Goal: Task Accomplishment & Management: Manage account settings

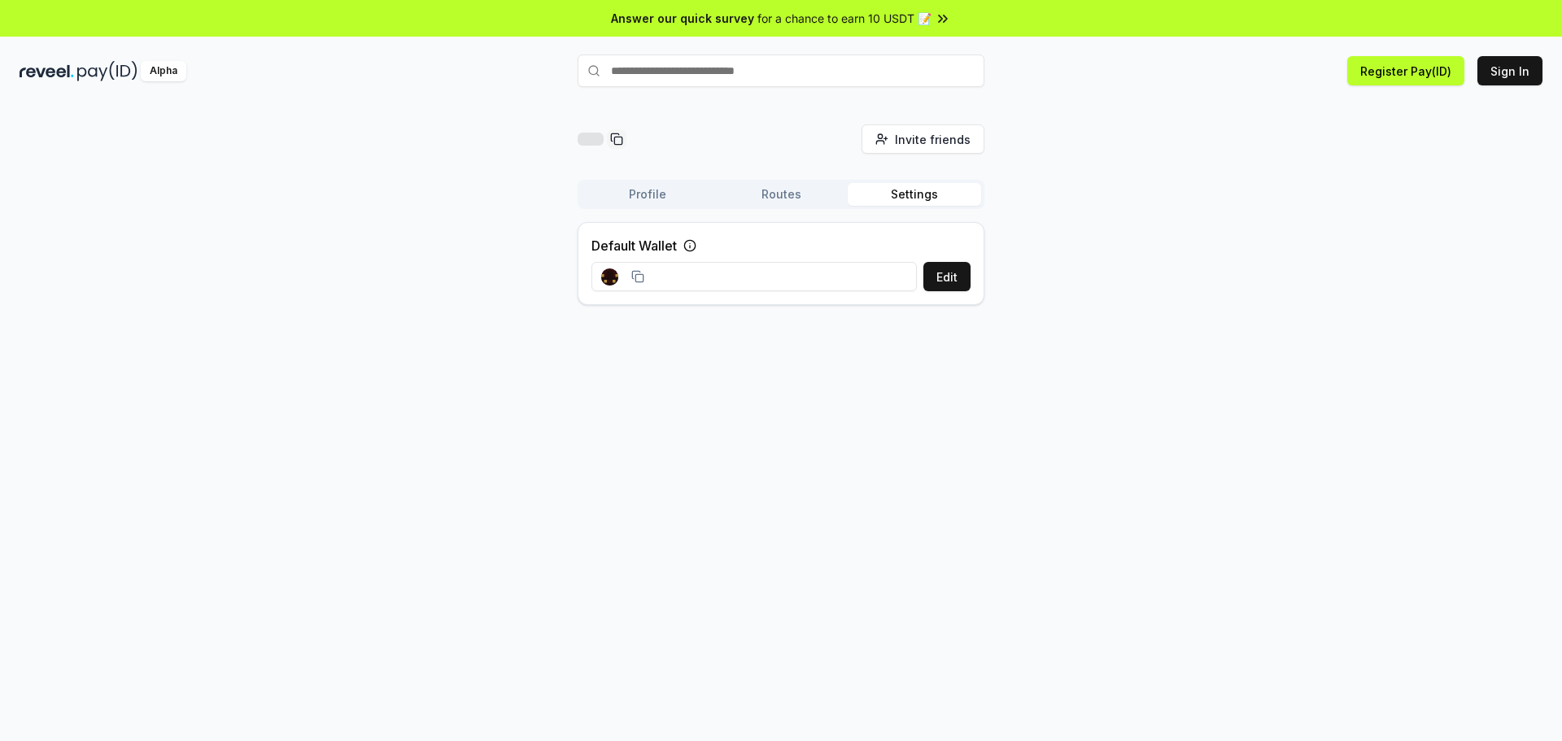
drag, startPoint x: 1545, startPoint y: 60, endPoint x: 1513, endPoint y: 67, distance: 32.4
click at [1543, 61] on div "Alpha Register Pay(ID) Sign In" at bounding box center [781, 71] width 1562 height 42
click at [1509, 69] on button "Sign In" at bounding box center [1510, 70] width 65 height 29
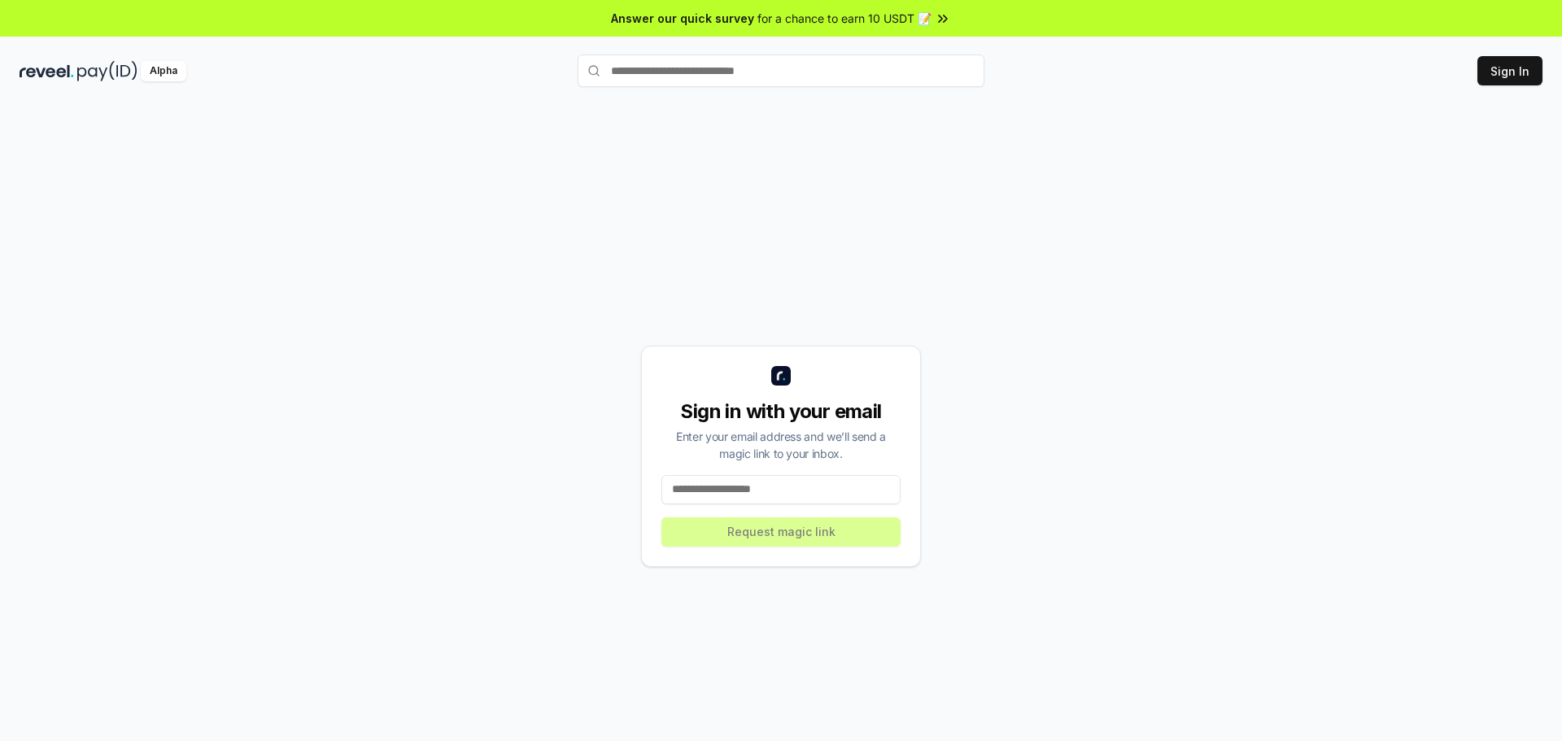
click at [770, 511] on div "Sign in with your email Enter your email address and we’ll send a magic link to…" at bounding box center [781, 456] width 280 height 221
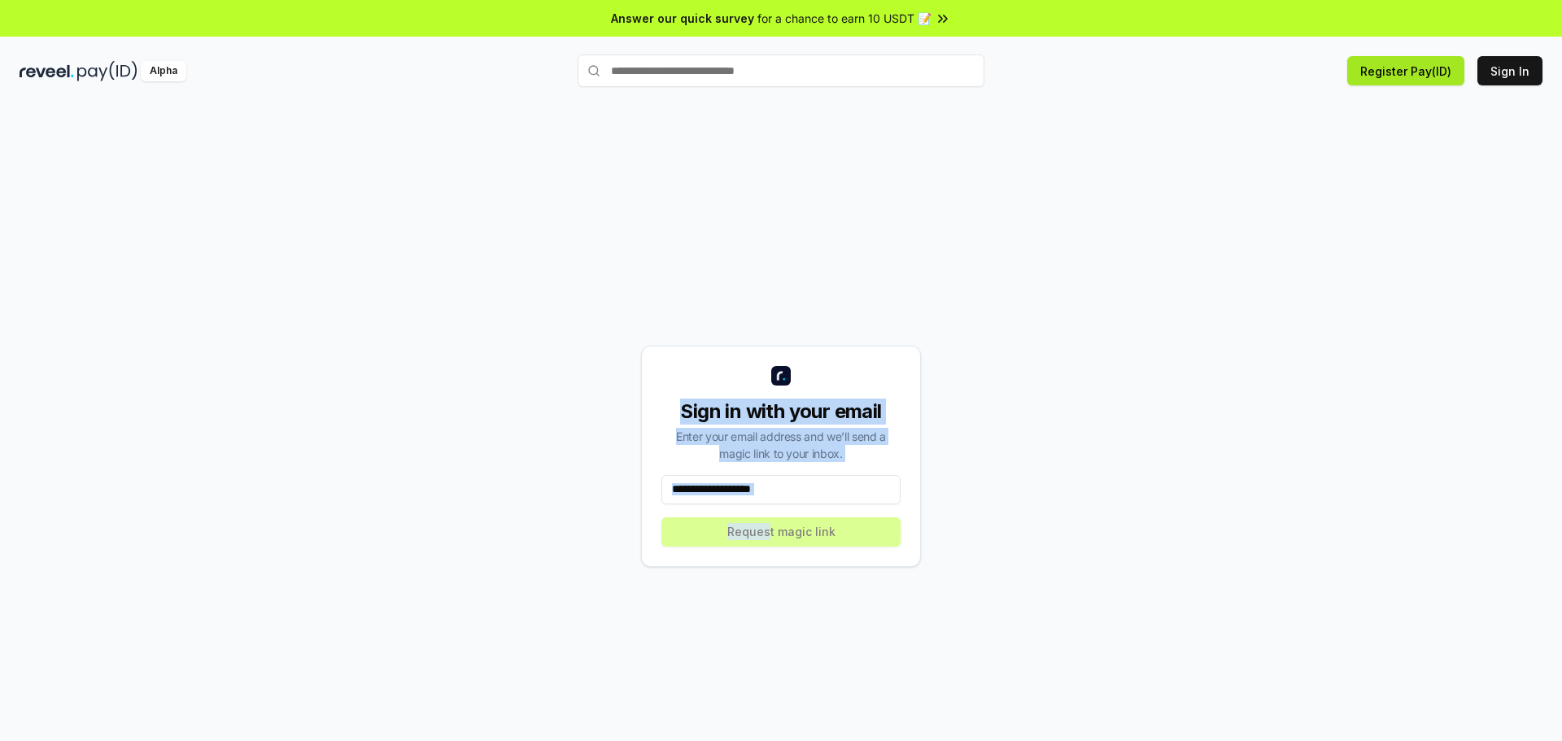
click at [1409, 76] on button "Register Pay(ID)" at bounding box center [1406, 70] width 117 height 29
click at [742, 486] on input at bounding box center [781, 489] width 239 height 29
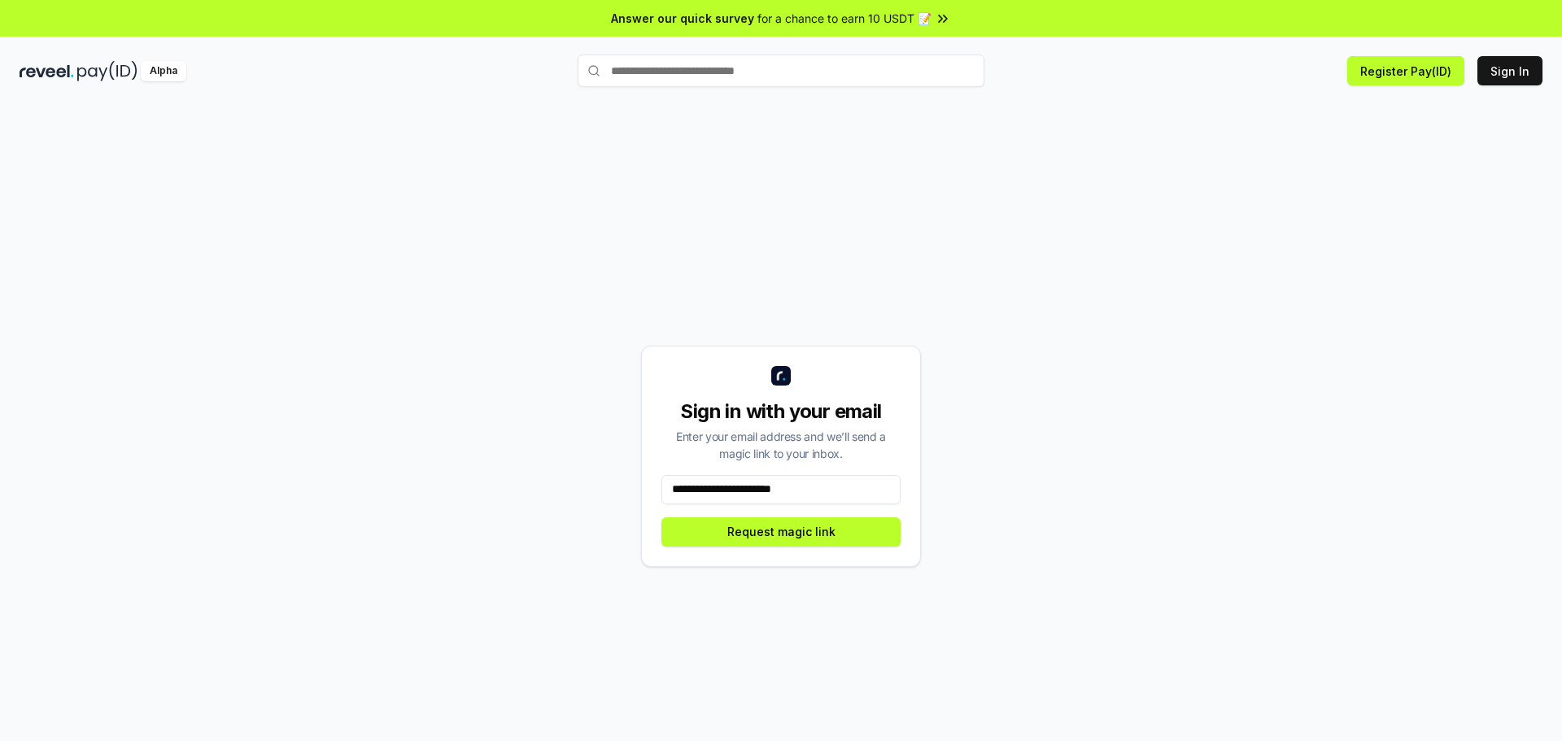
type input "**********"
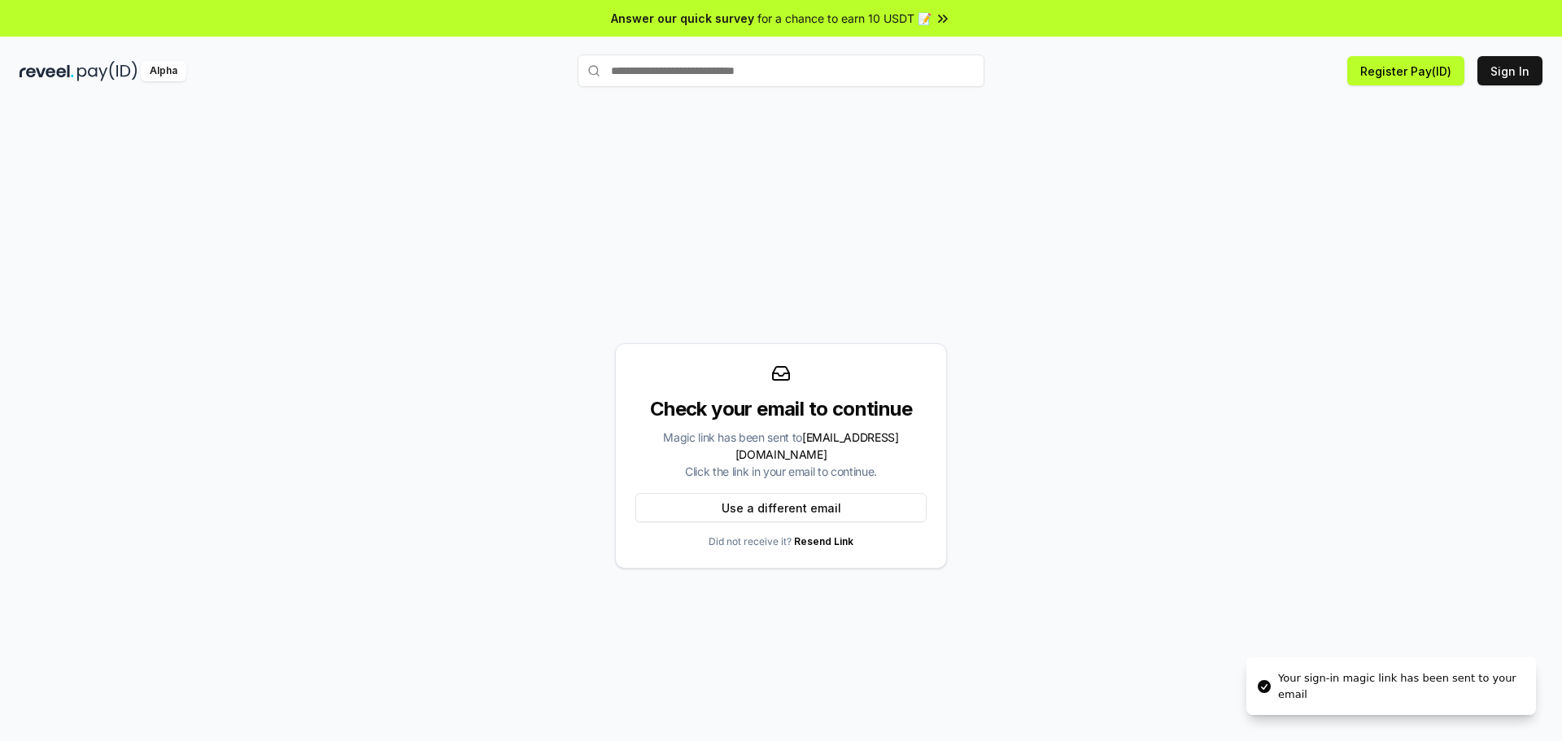
click at [920, 16] on span "for a chance to earn 10 USDT 📝" at bounding box center [845, 18] width 174 height 17
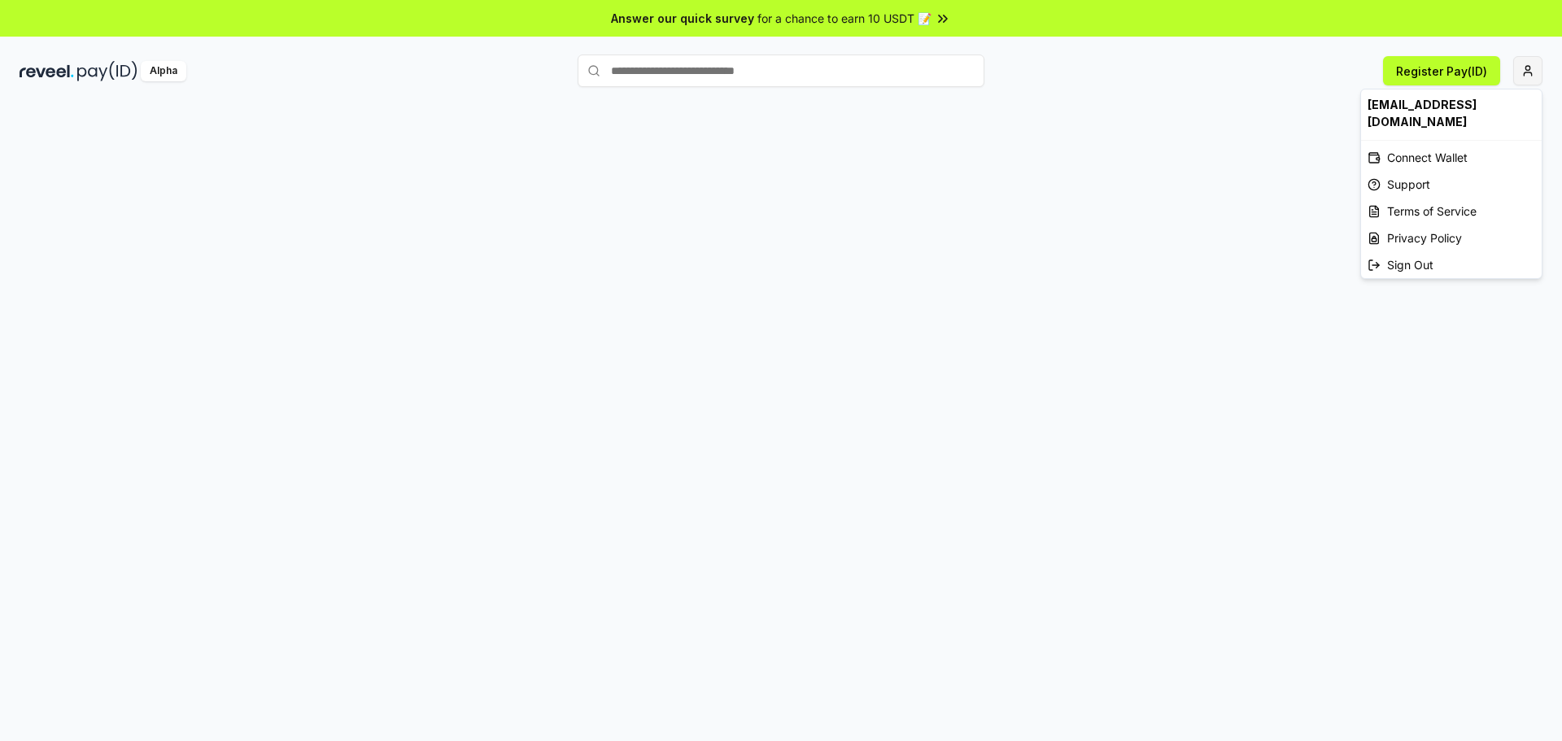
click at [1532, 76] on html "Answer our quick survey for a chance to earn 10 USDT 📝 Alpha Register Pay(ID) […" at bounding box center [781, 370] width 1562 height 741
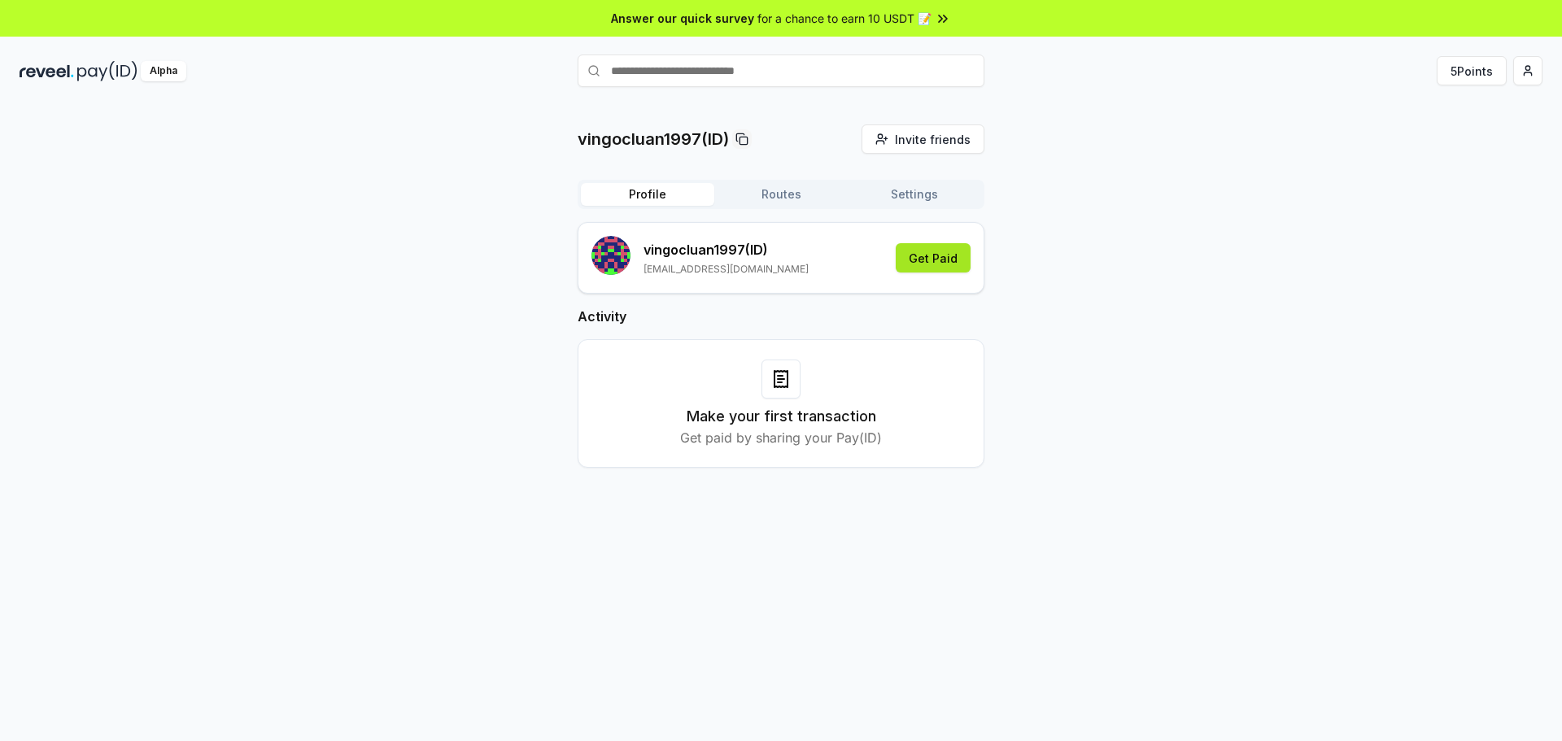
click at [920, 263] on button "Get Paid" at bounding box center [933, 257] width 75 height 29
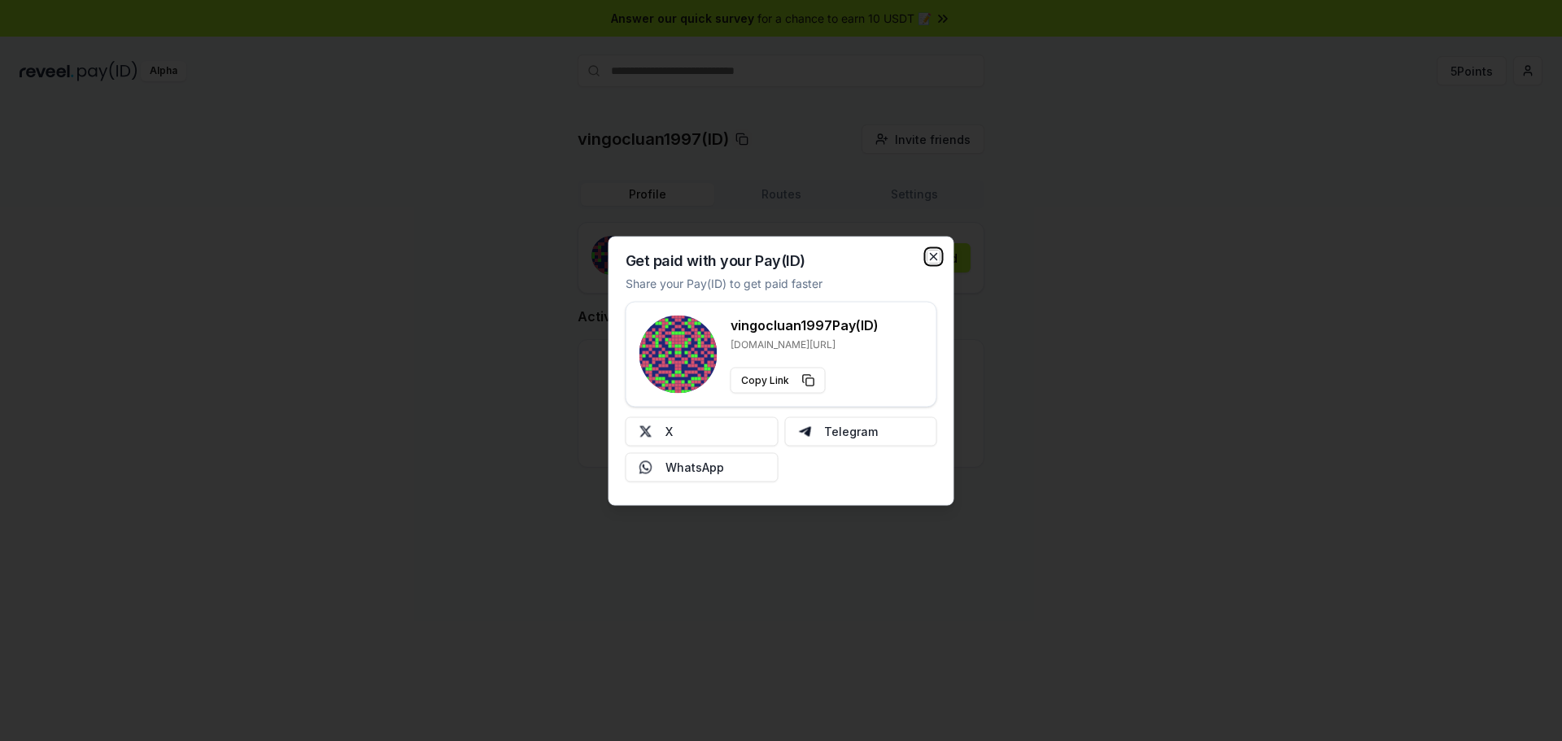
click at [929, 254] on icon "button" at bounding box center [934, 256] width 13 height 13
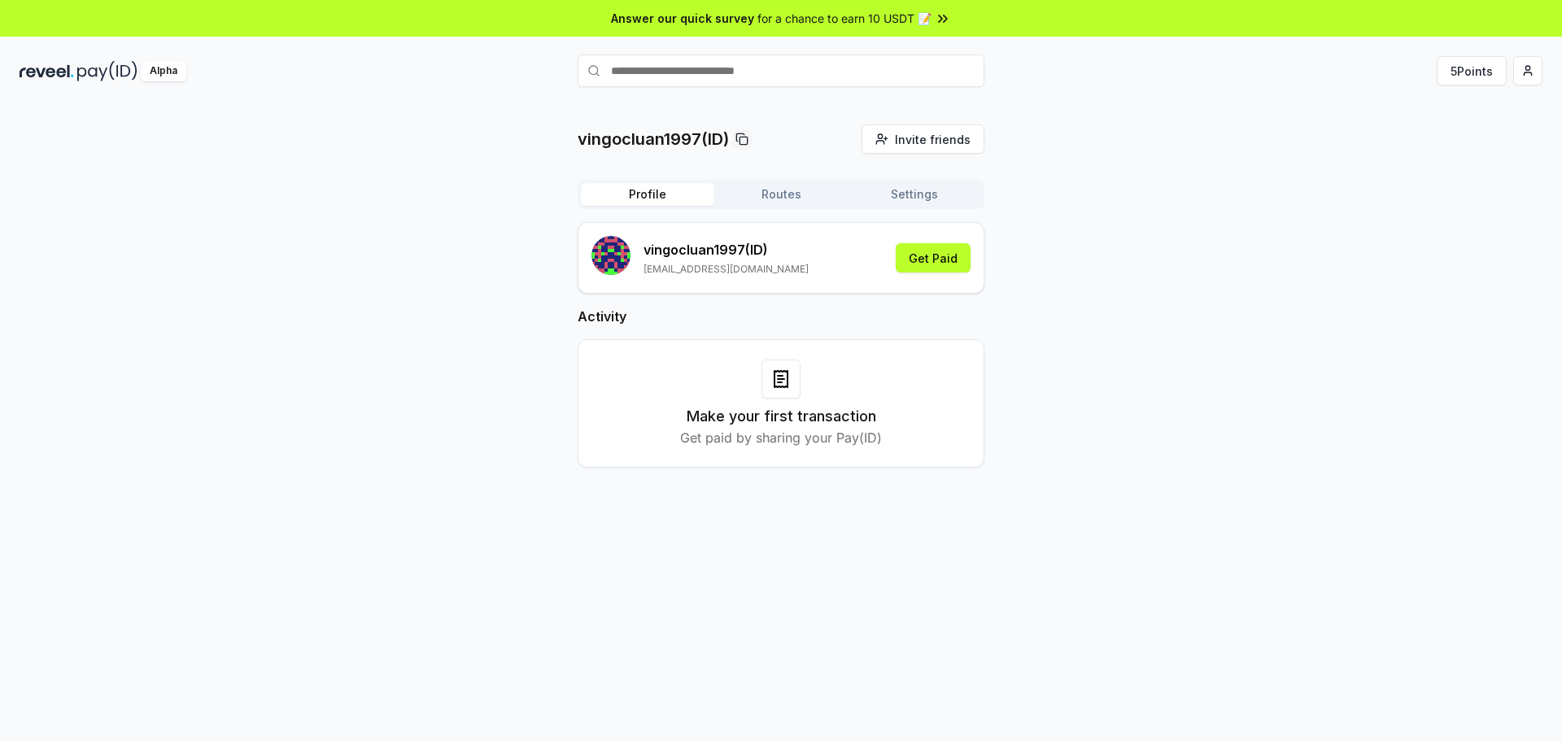
click at [781, 195] on button "Routes" at bounding box center [781, 194] width 133 height 23
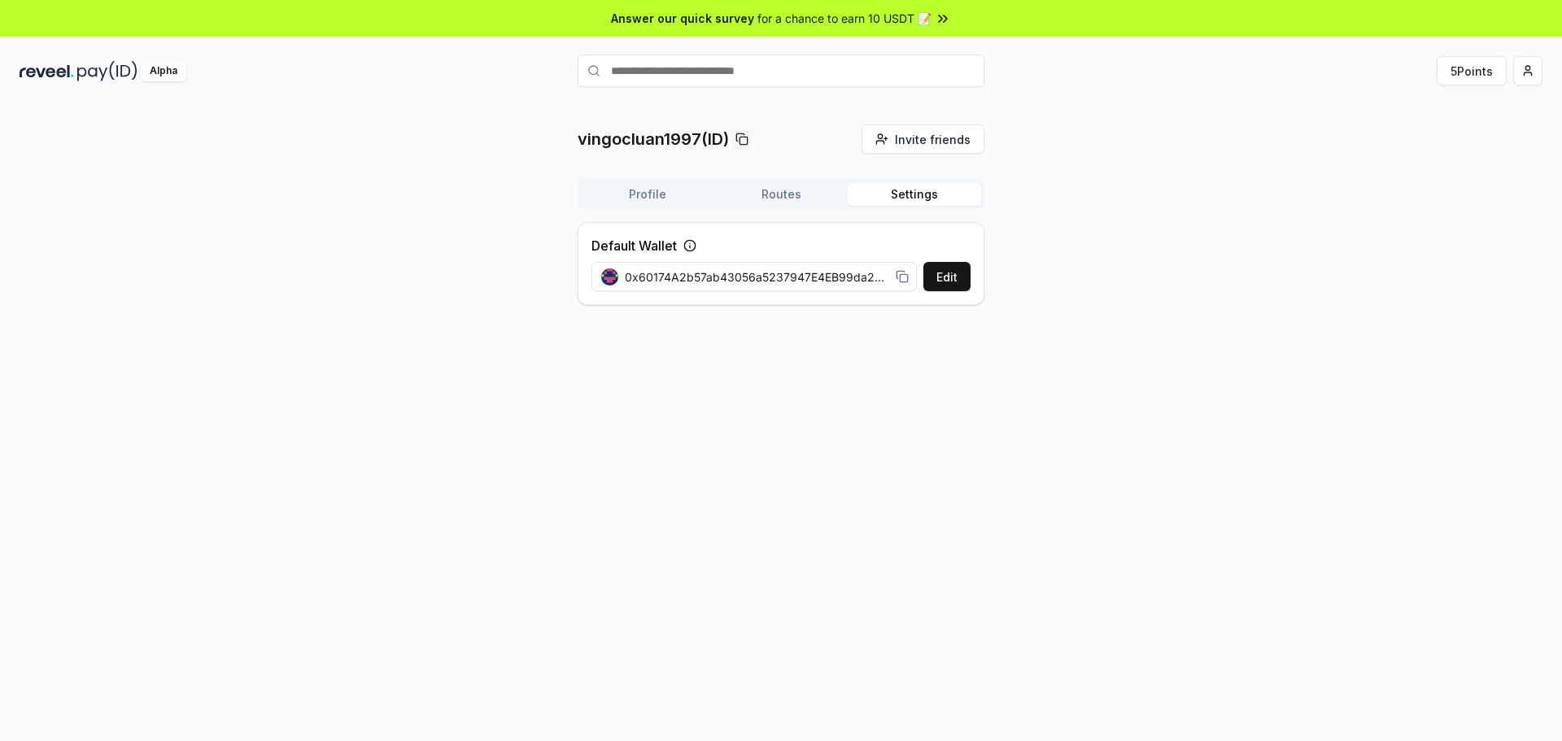
click at [900, 194] on button "Settings" at bounding box center [914, 194] width 133 height 23
click at [655, 195] on button "Profile" at bounding box center [647, 194] width 133 height 23
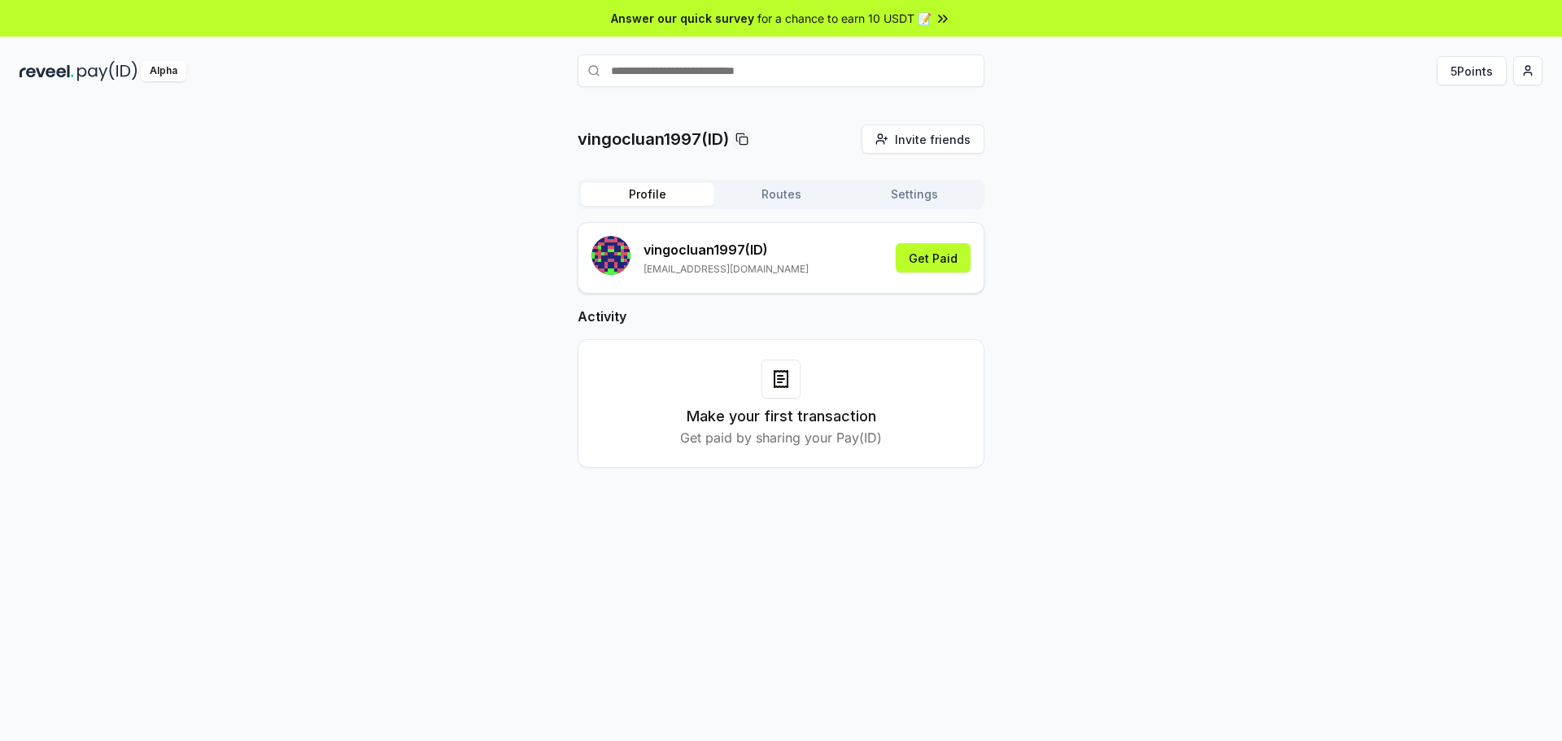
drag, startPoint x: 772, startPoint y: 393, endPoint x: 753, endPoint y: 392, distance: 19.5
click at [772, 393] on div at bounding box center [781, 379] width 39 height 39
drag, startPoint x: 165, startPoint y: 71, endPoint x: 569, endPoint y: 71, distance: 403.6
click at [535, 85] on div "Alpha 5 Points" at bounding box center [781, 71] width 1562 height 42
click at [1466, 85] on div "Alpha 5 Points" at bounding box center [781, 71] width 1562 height 42
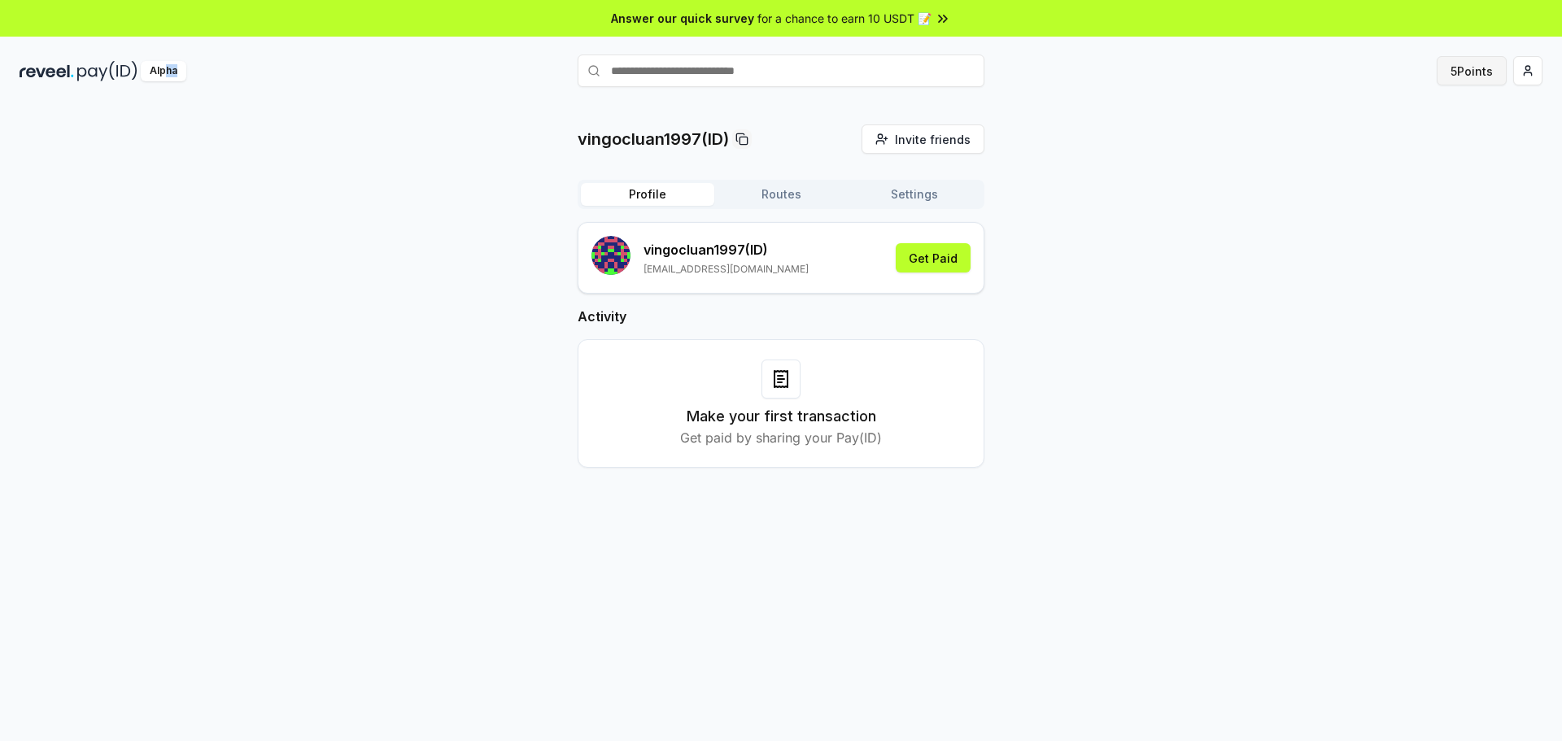
click at [1468, 81] on button "5 Points" at bounding box center [1472, 70] width 70 height 29
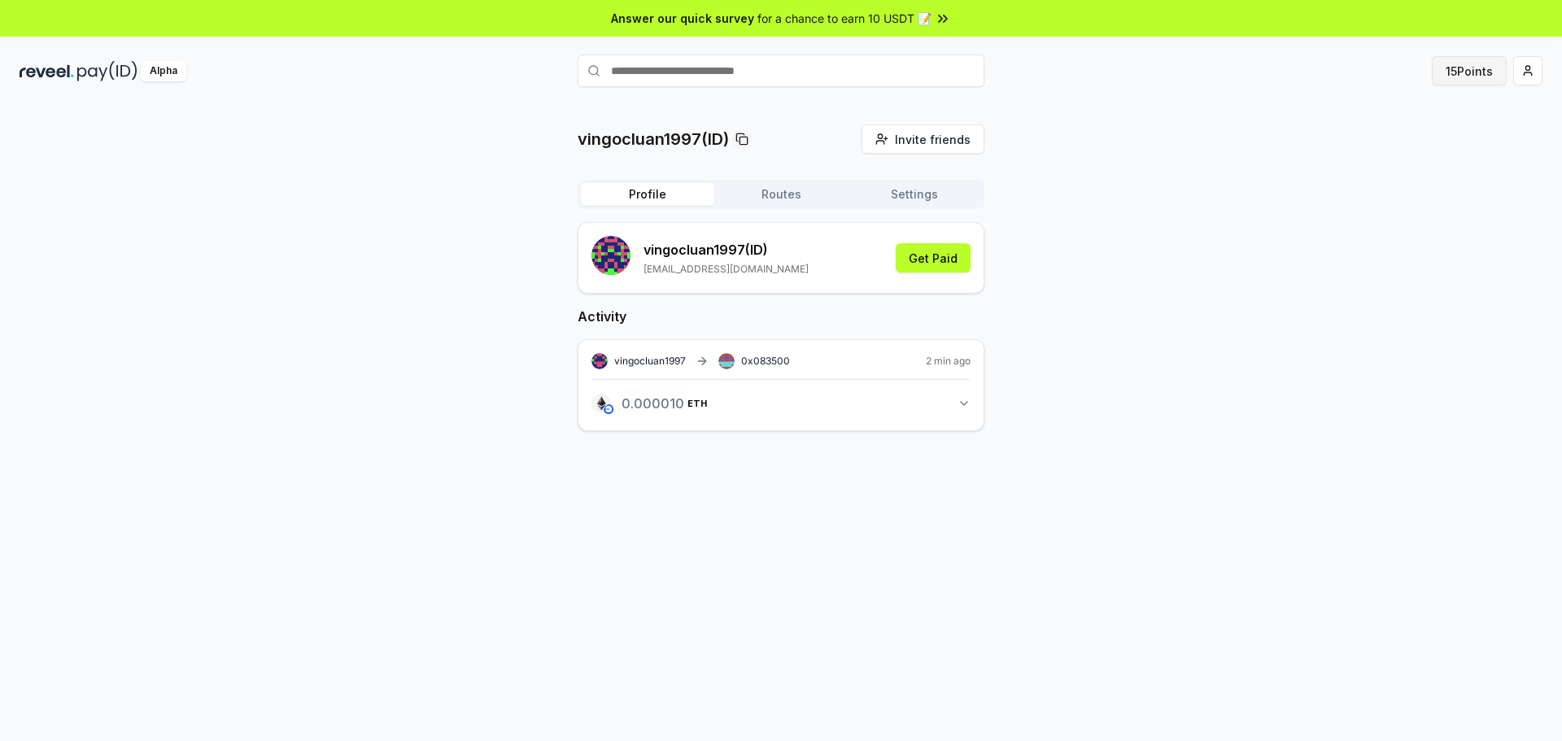
click at [1479, 62] on button "15 Points" at bounding box center [1469, 70] width 75 height 29
click at [1476, 65] on button "15 Points" at bounding box center [1469, 70] width 75 height 29
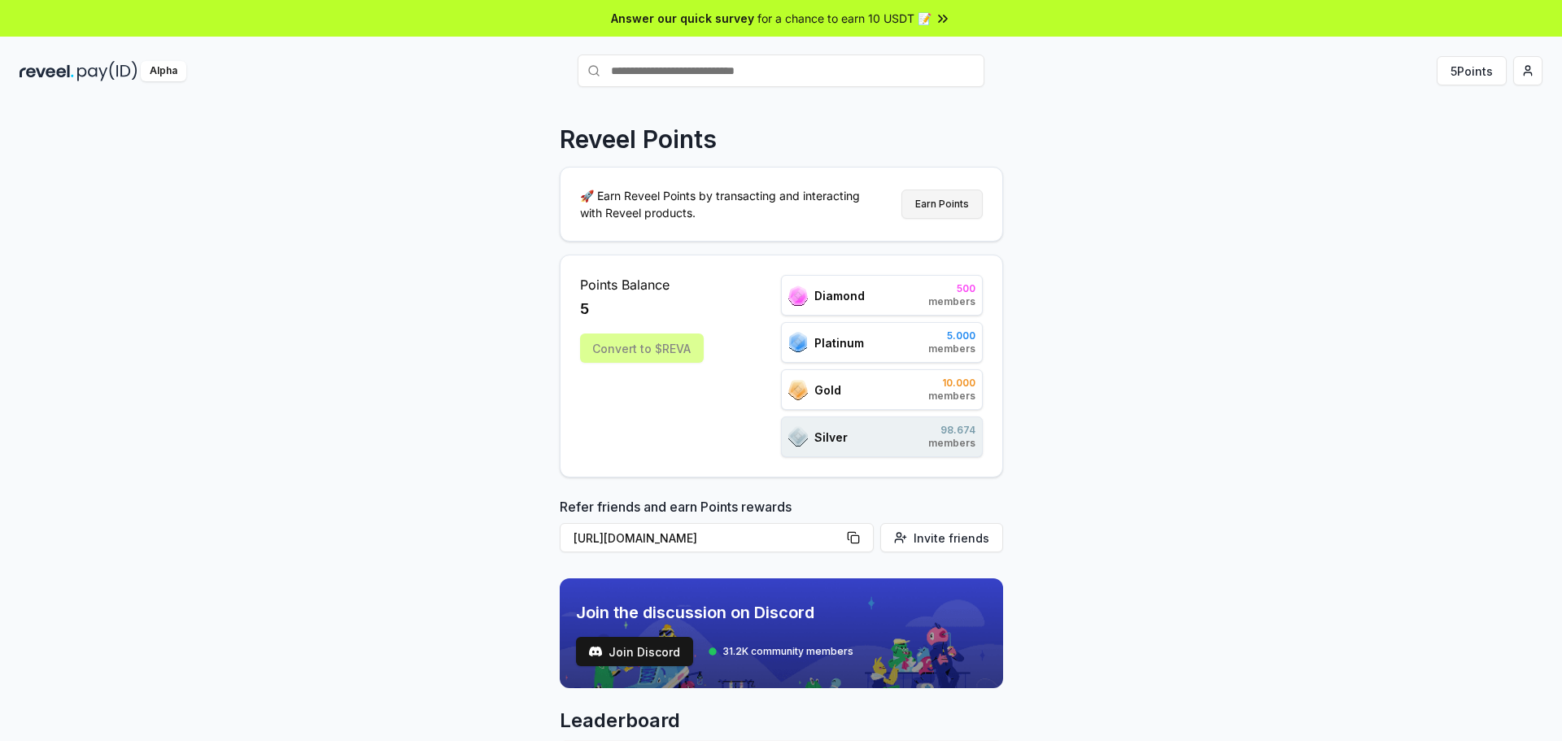
click at [961, 199] on button "Earn Points" at bounding box center [942, 204] width 81 height 29
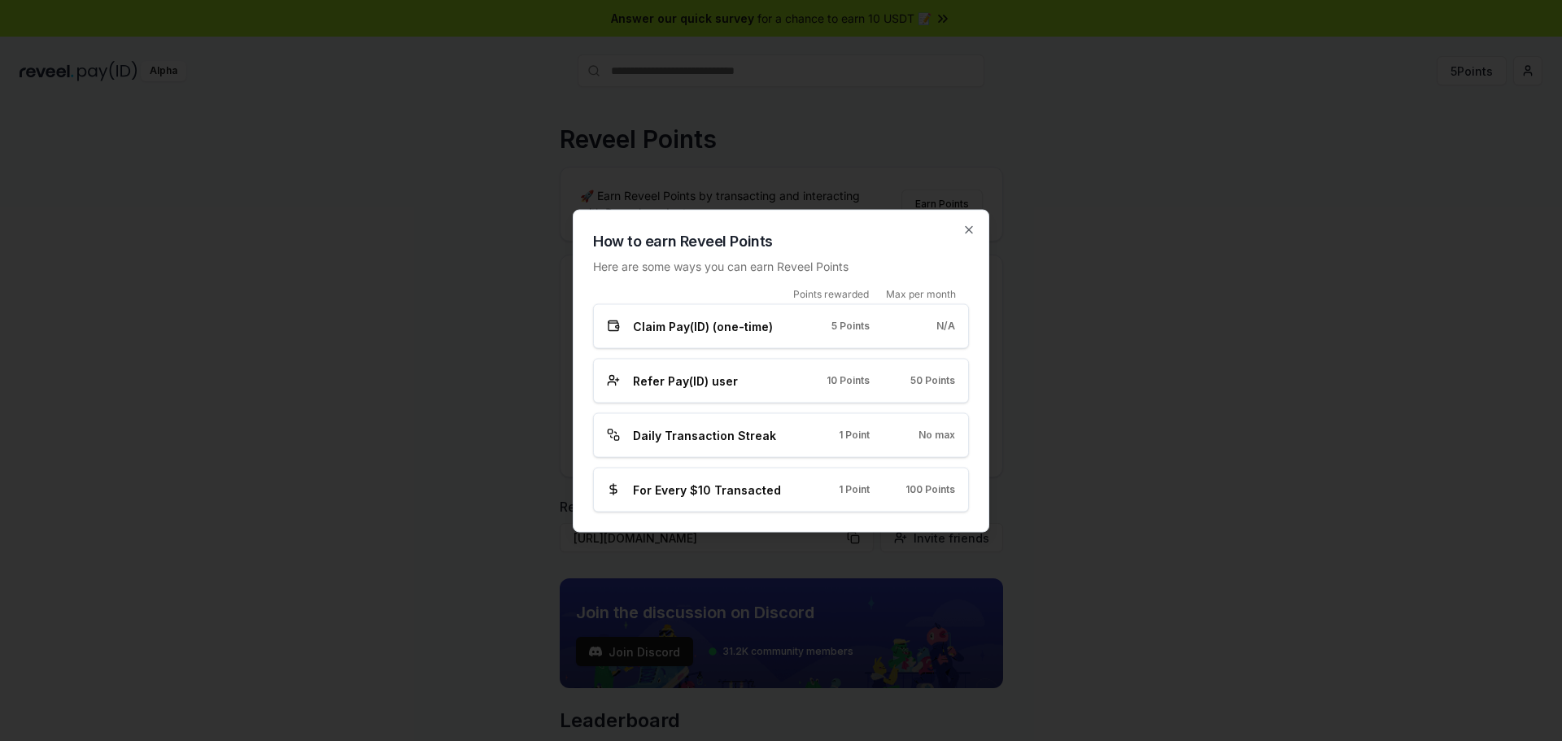
drag, startPoint x: 793, startPoint y: 331, endPoint x: 793, endPoint y: 343, distance: 11.4
click at [793, 336] on div "Claim Pay(ID) (one-time) 5 Points N/A" at bounding box center [781, 326] width 376 height 45
click at [716, 395] on div "Refer Pay(ID) user 10 Points 50 Points" at bounding box center [781, 380] width 376 height 45
drag, startPoint x: 699, startPoint y: 319, endPoint x: 700, endPoint y: 331, distance: 12.2
click at [699, 324] on span "Claim Pay(ID) (one-time)" at bounding box center [703, 325] width 140 height 17
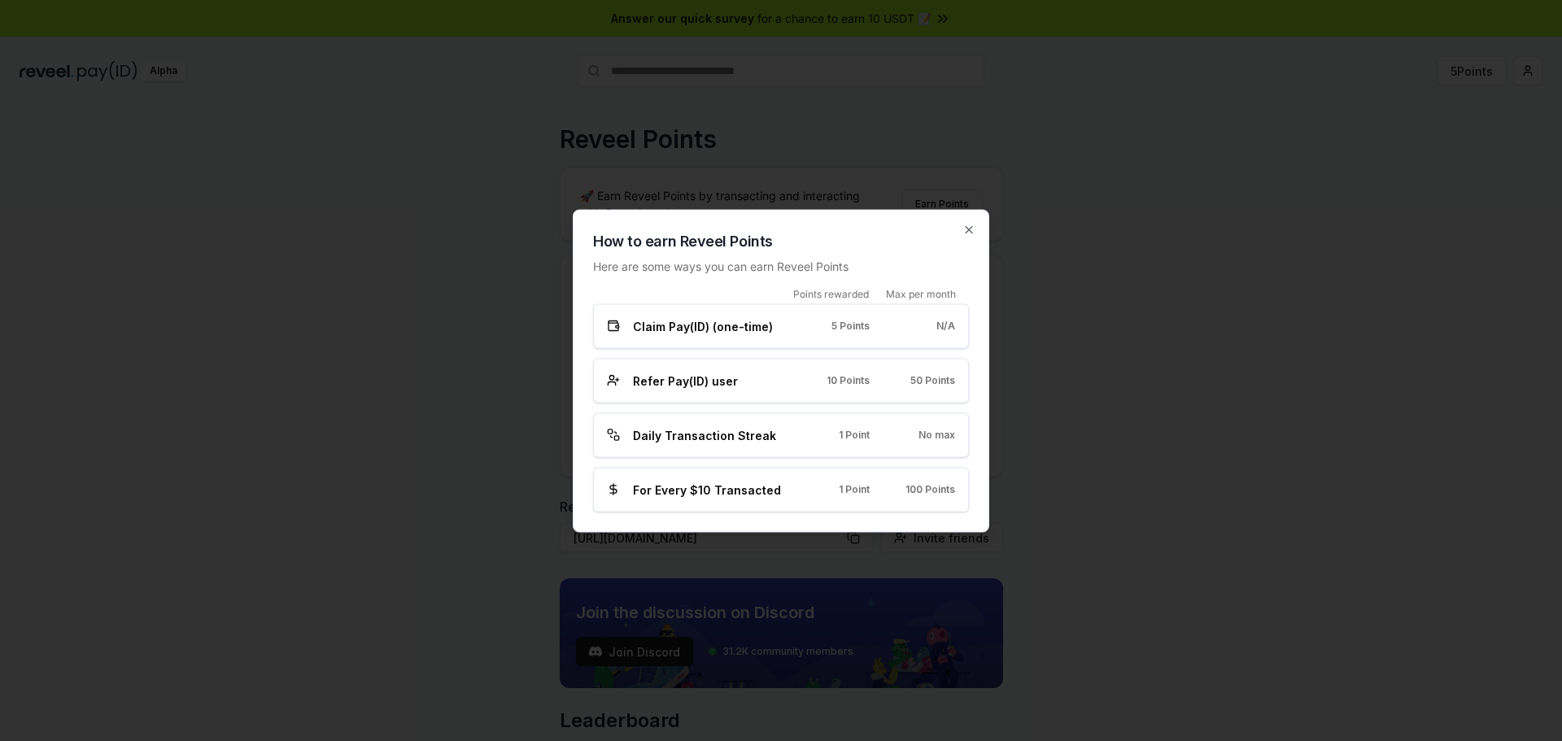
click at [675, 347] on div "Claim Pay(ID) (one-time) 5 Points N/A" at bounding box center [781, 326] width 376 height 45
drag, startPoint x: 592, startPoint y: 317, endPoint x: 750, endPoint y: 356, distance: 162.6
click at [620, 325] on div "How to earn Reveel Points Here are some ways you can earn Reveel Points Points …" at bounding box center [781, 370] width 417 height 323
click at [759, 395] on div "Refer Pay(ID) user 10 Points 50 Points" at bounding box center [781, 380] width 376 height 45
click at [1047, 509] on div at bounding box center [781, 370] width 1562 height 741
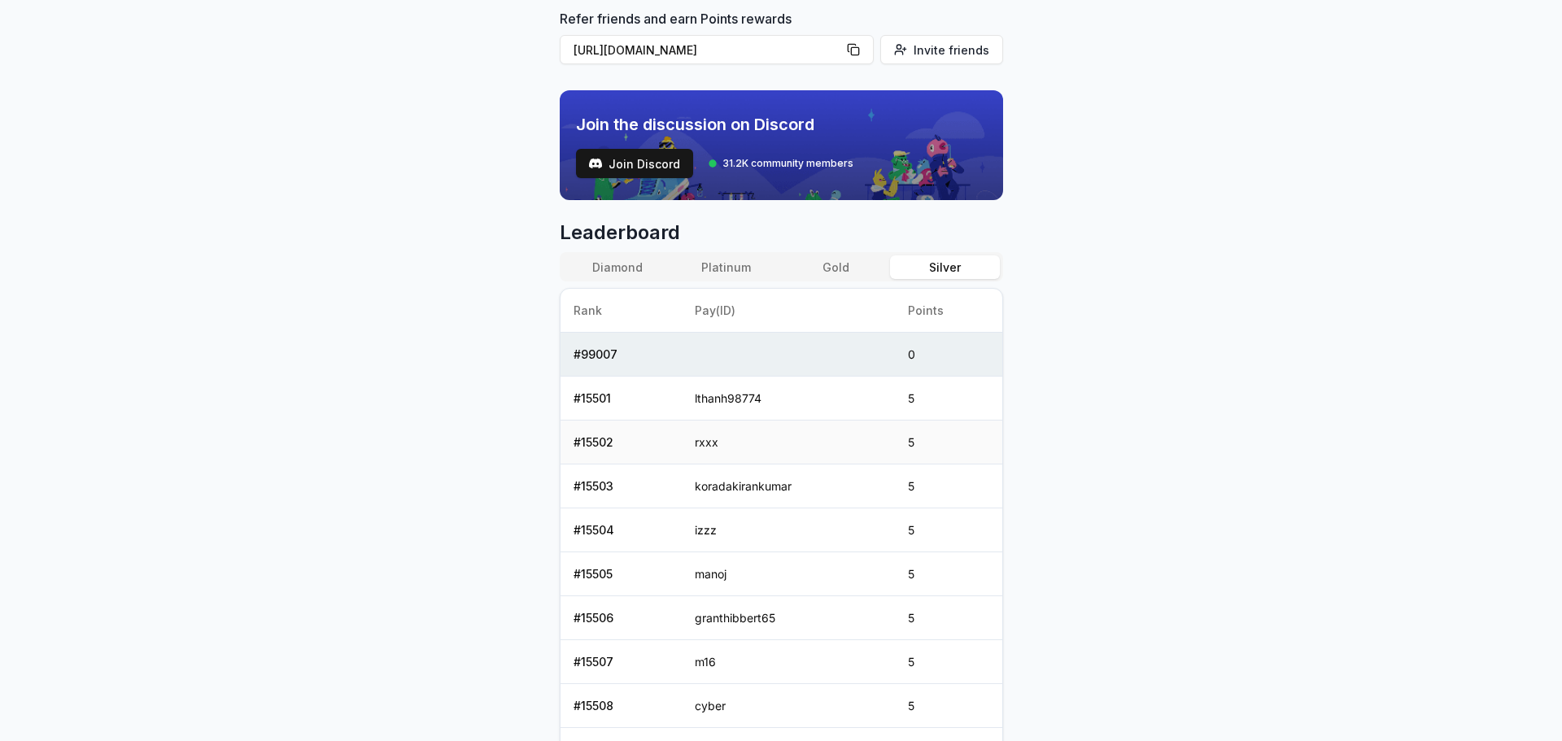
scroll to position [664, 0]
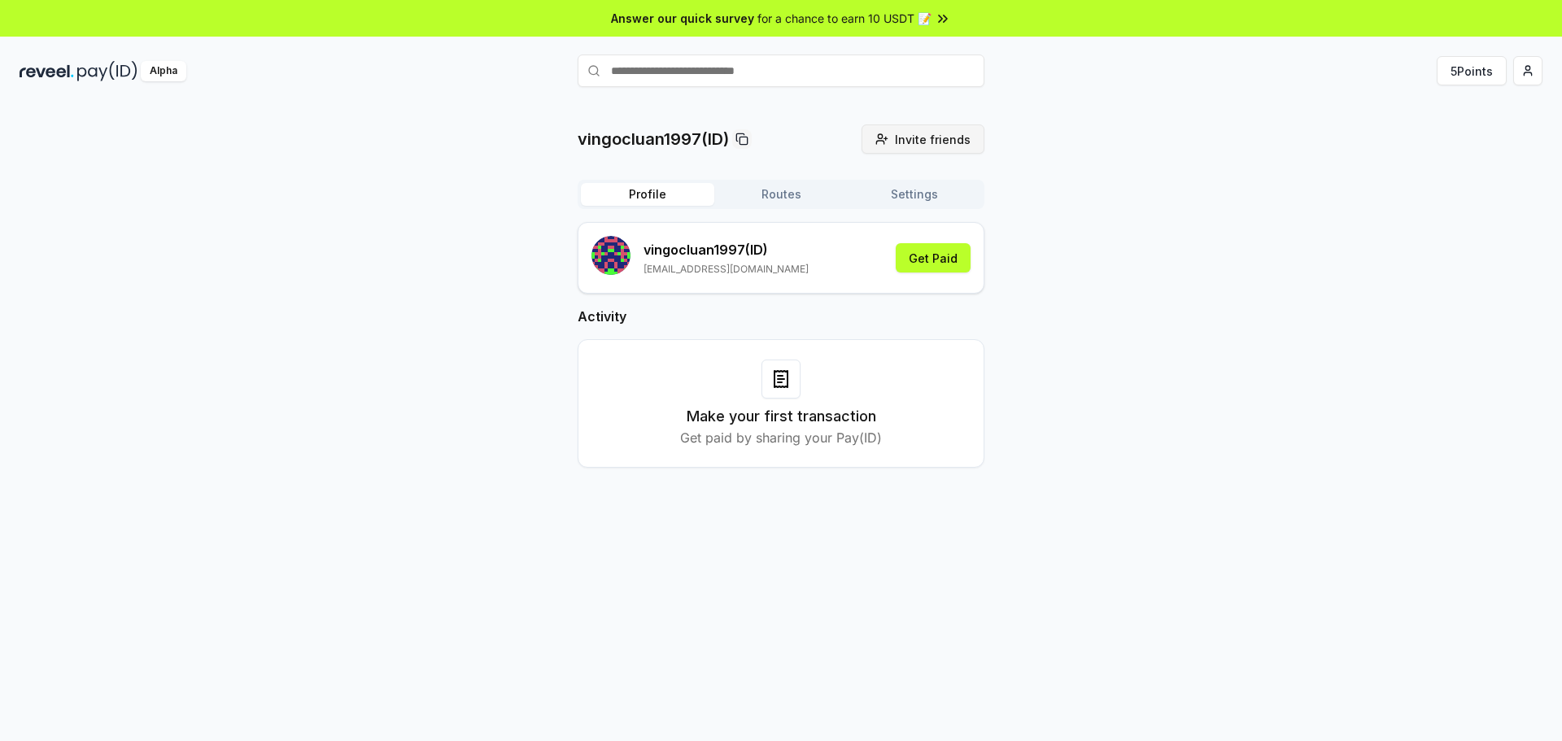
click at [933, 149] on button "Invite friends Invite" at bounding box center [923, 139] width 123 height 29
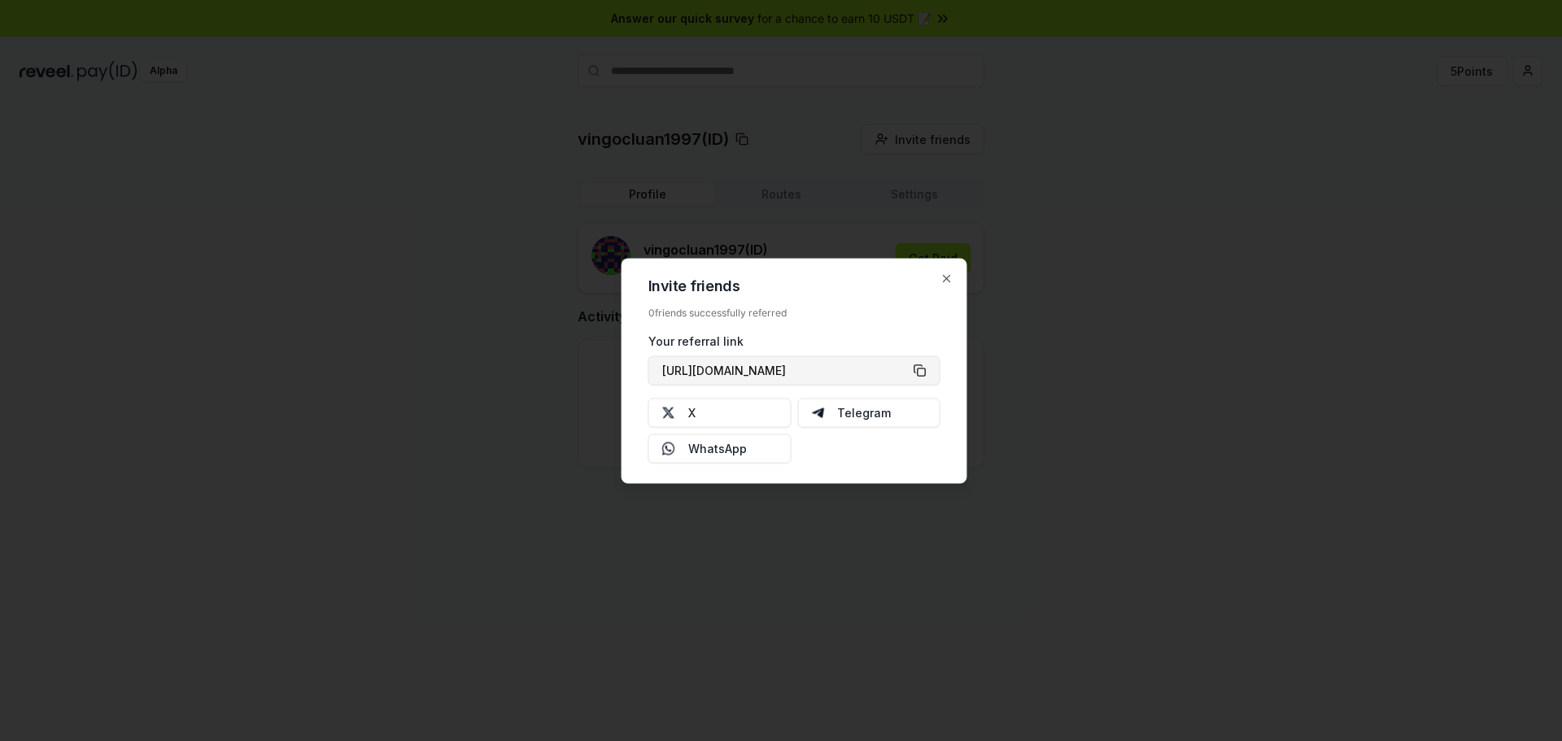
click at [912, 374] on button "[URL][DOMAIN_NAME]" at bounding box center [795, 370] width 292 height 29
click at [915, 368] on button "[URL][DOMAIN_NAME]" at bounding box center [795, 370] width 292 height 29
type button "[URL][DOMAIN_NAME]"
click at [1020, 284] on div at bounding box center [781, 370] width 1562 height 741
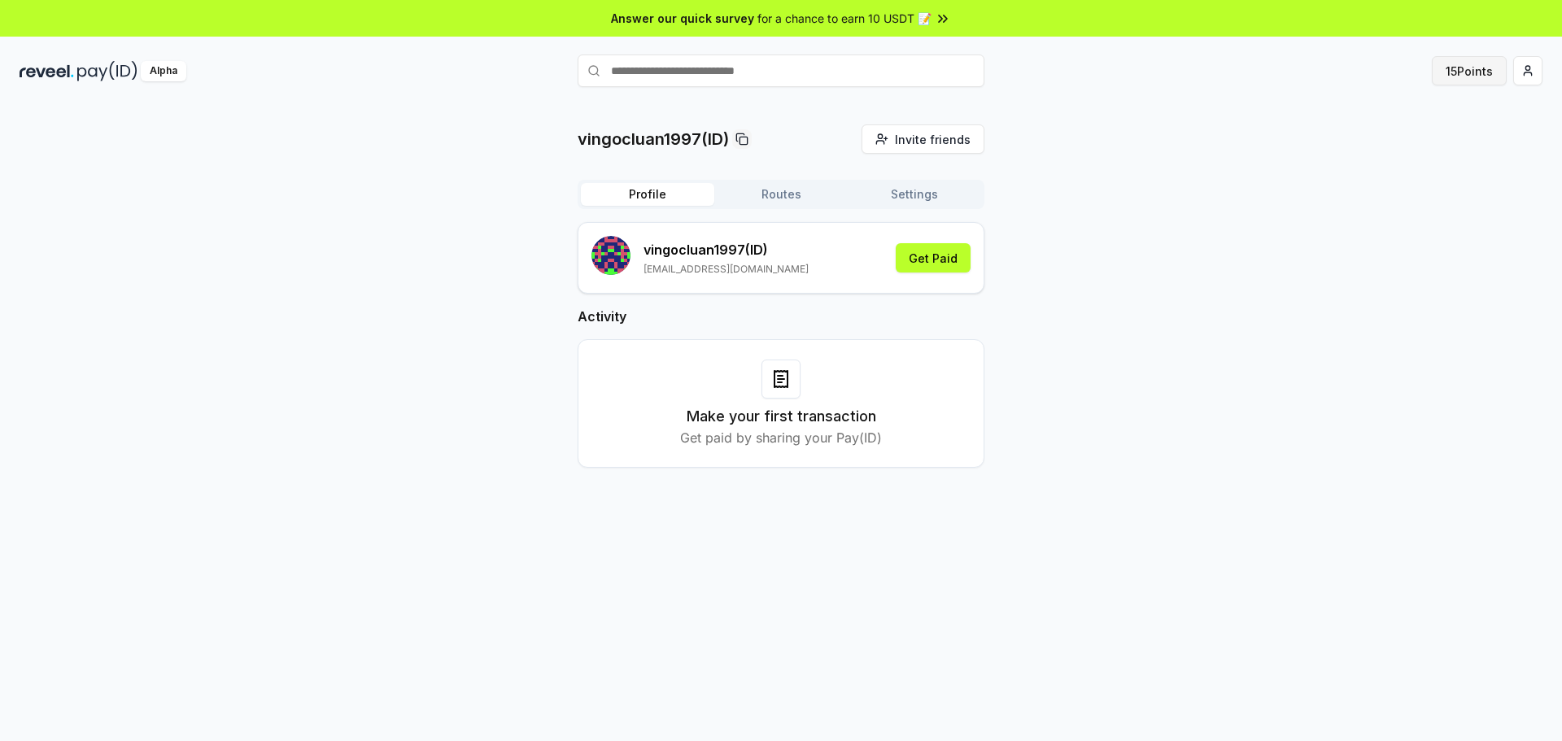
click at [1458, 79] on button "15 Points" at bounding box center [1469, 70] width 75 height 29
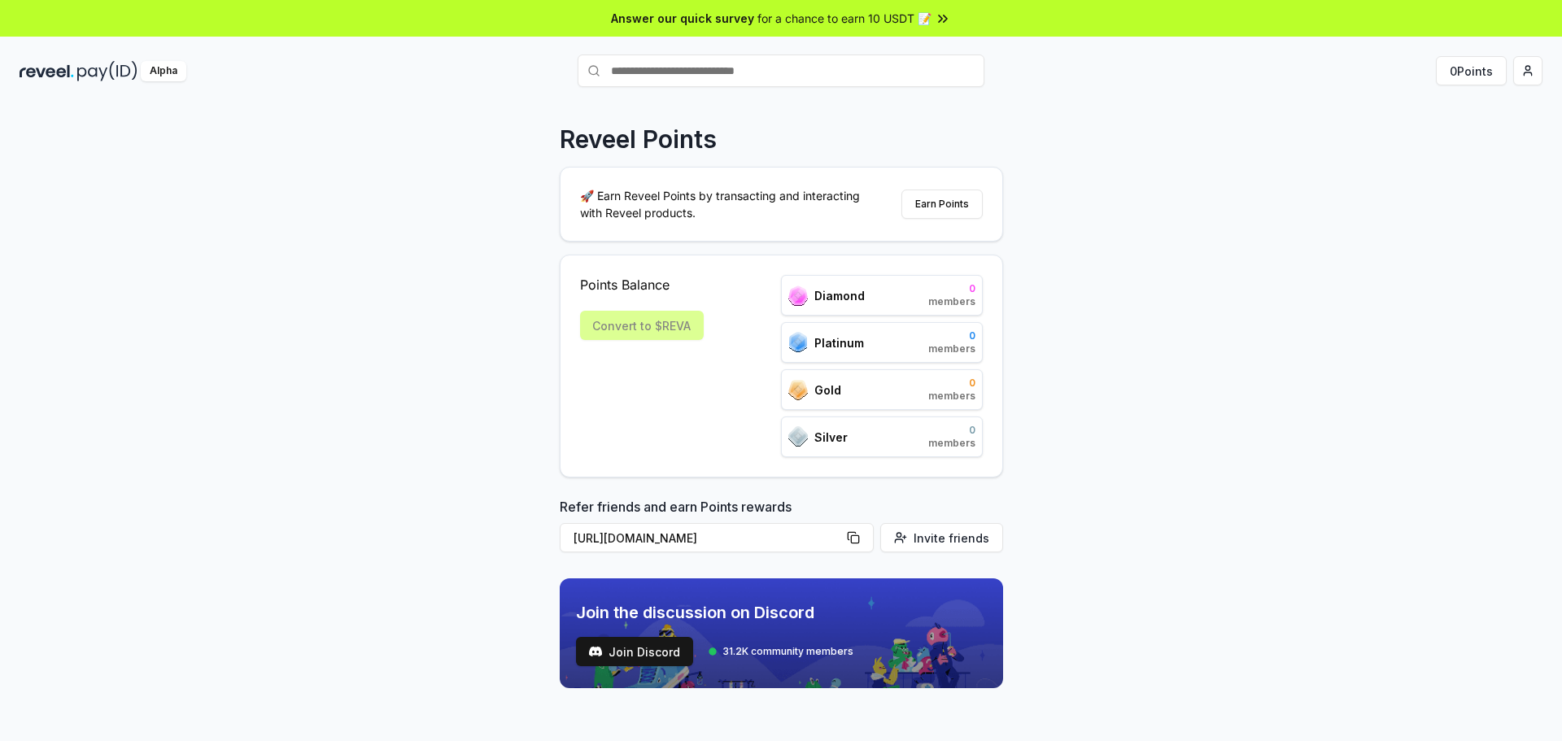
scroll to position [46, 0]
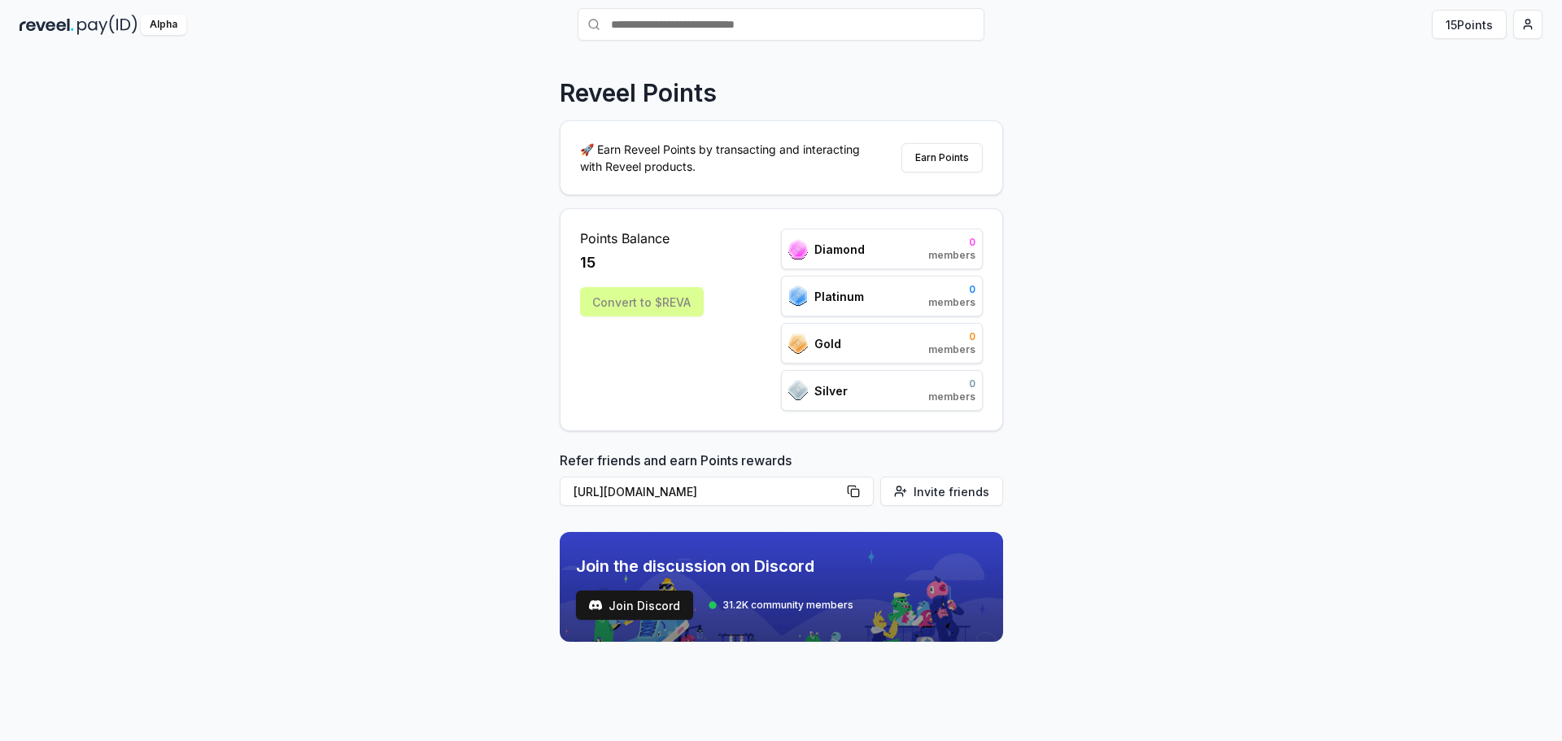
click at [641, 306] on div "Convert to $REVA" at bounding box center [642, 301] width 124 height 29
click at [658, 299] on div "Convert to $REVA" at bounding box center [642, 301] width 124 height 29
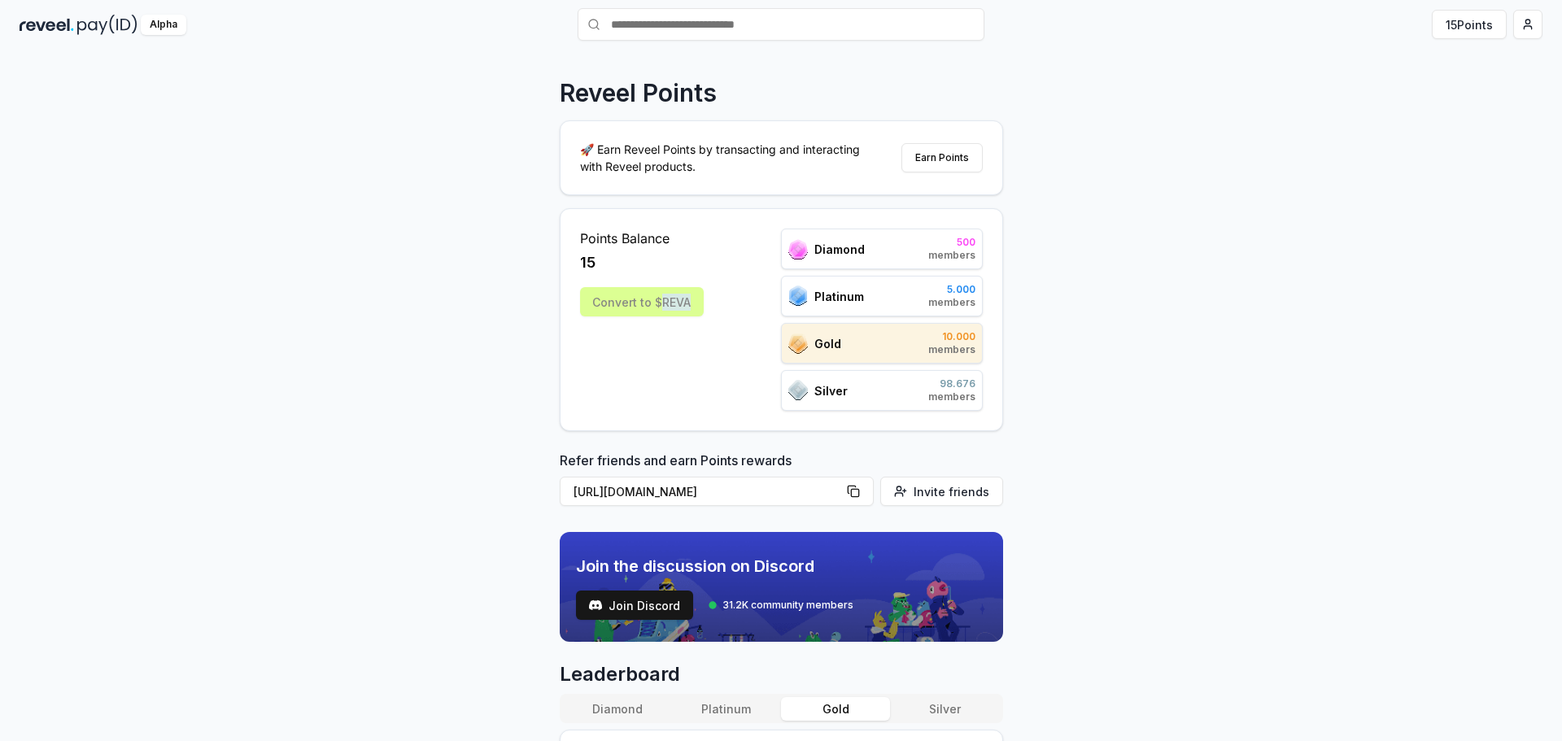
click at [658, 299] on div "Convert to $REVA" at bounding box center [642, 301] width 124 height 29
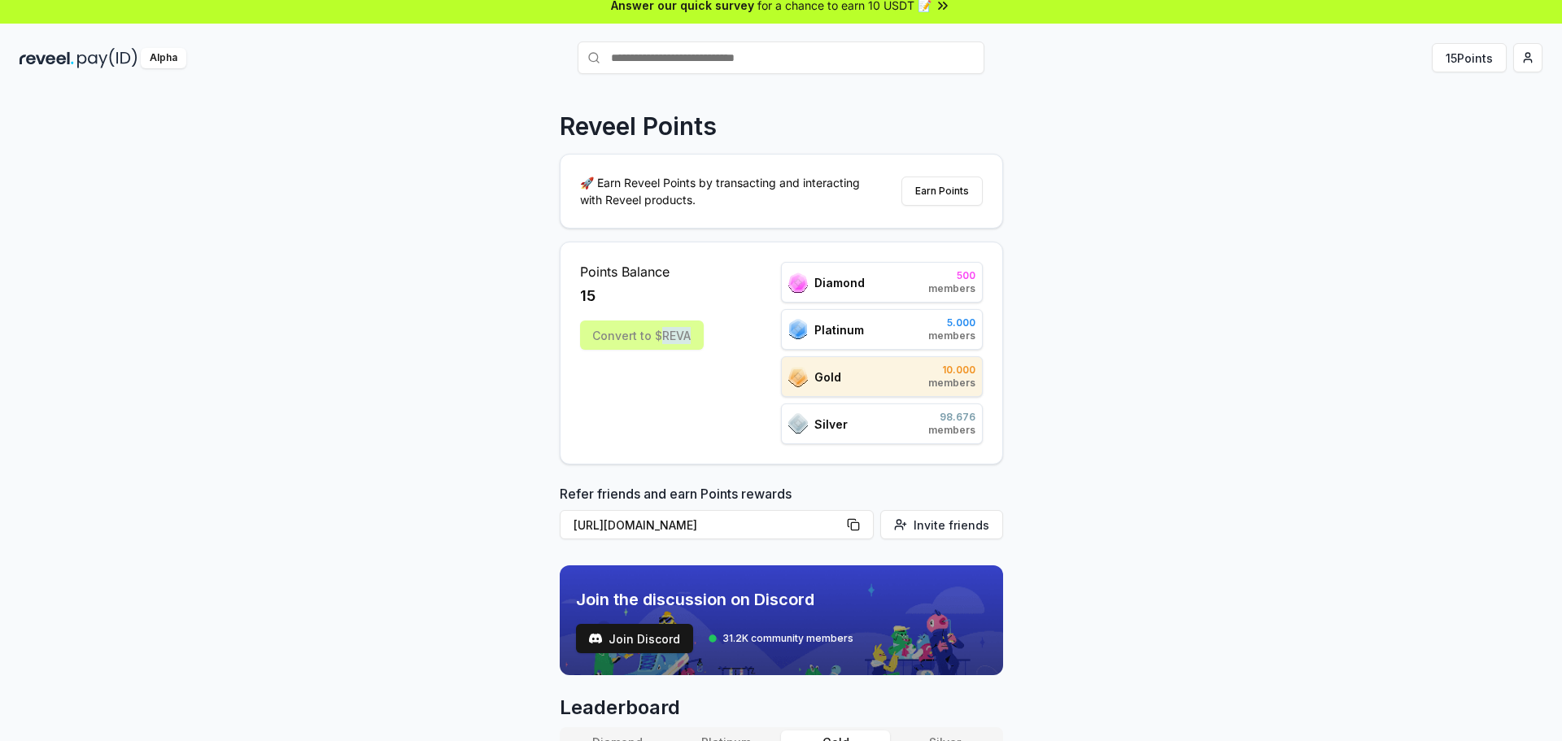
scroll to position [0, 0]
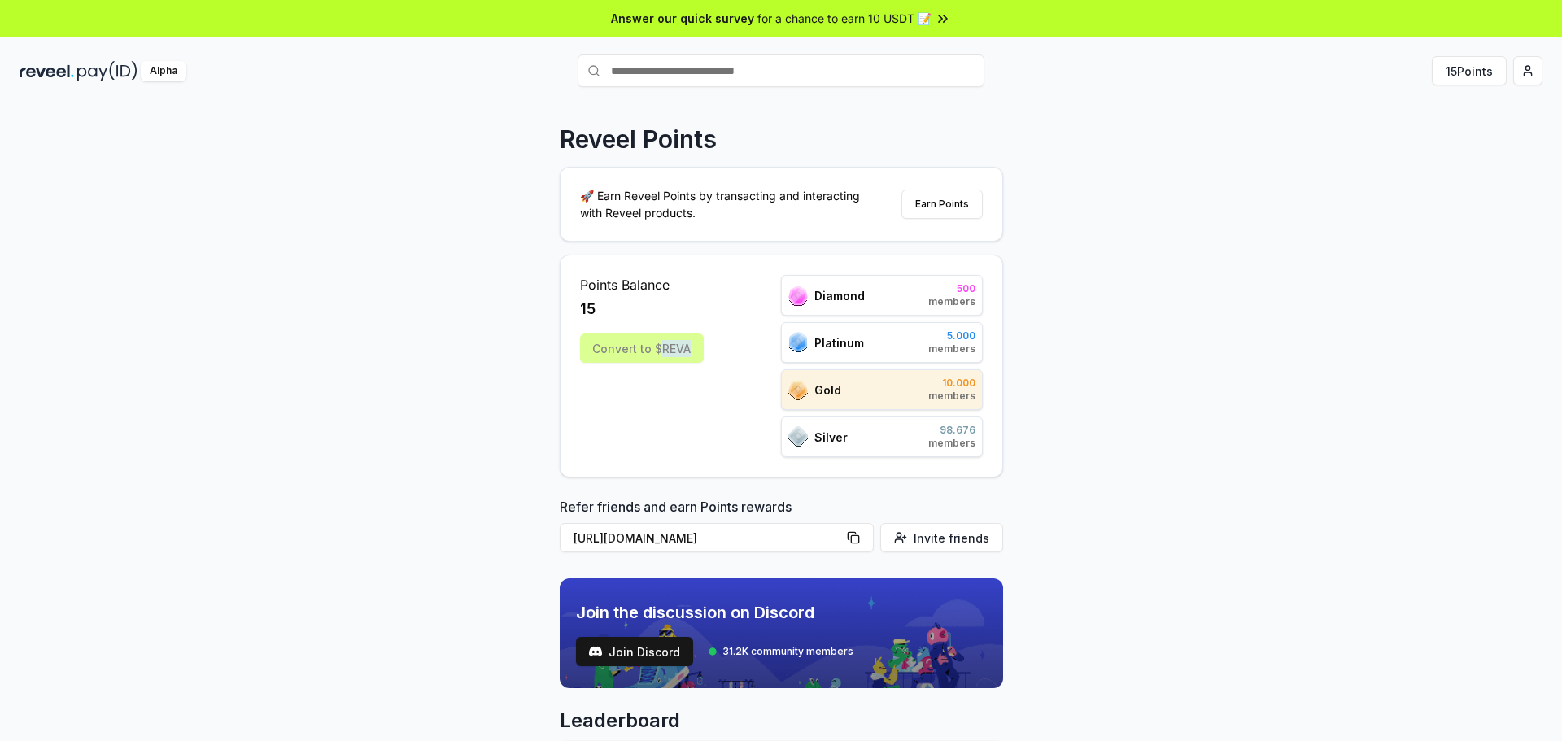
click at [126, 79] on img at bounding box center [107, 71] width 60 height 20
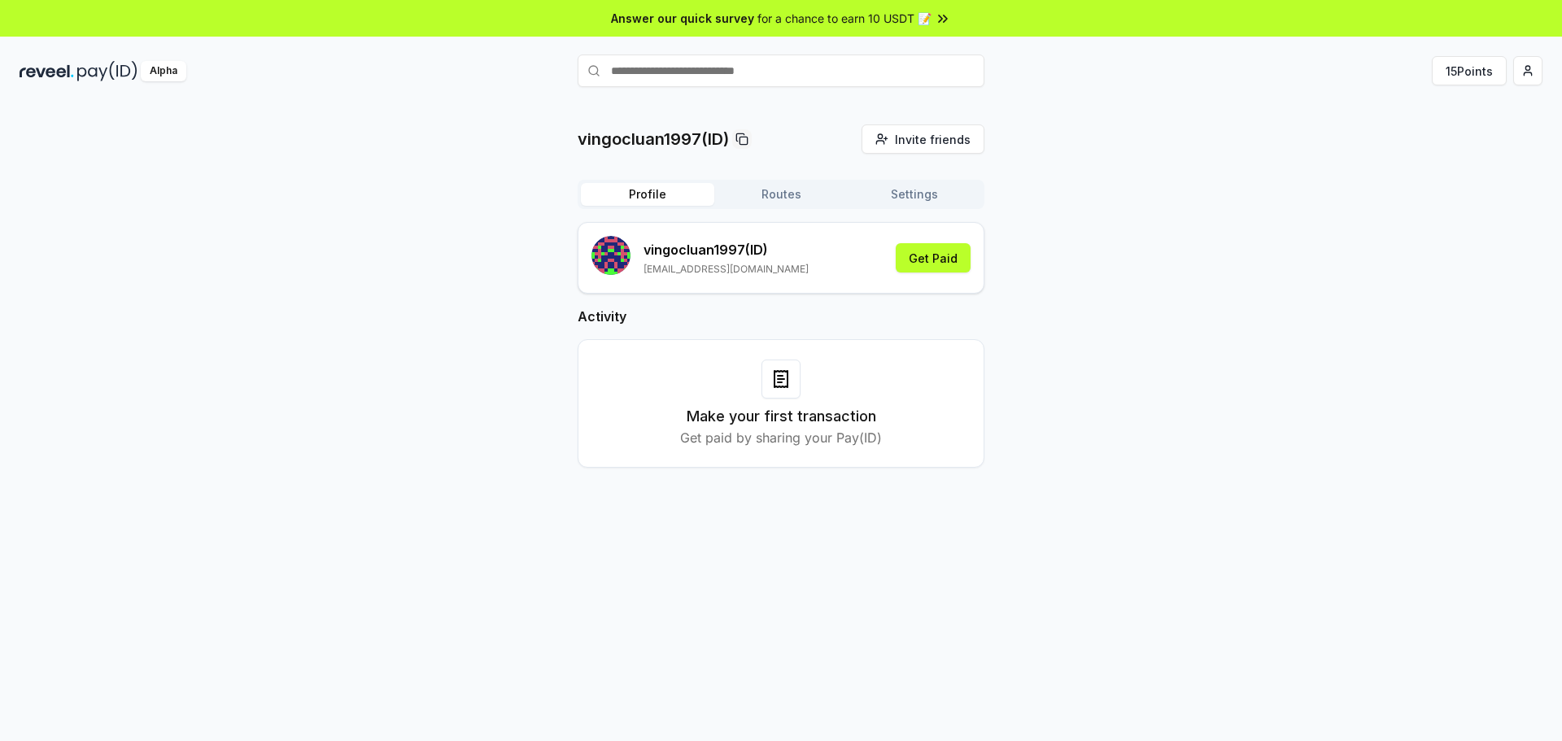
click at [938, 201] on button "Settings" at bounding box center [914, 194] width 133 height 23
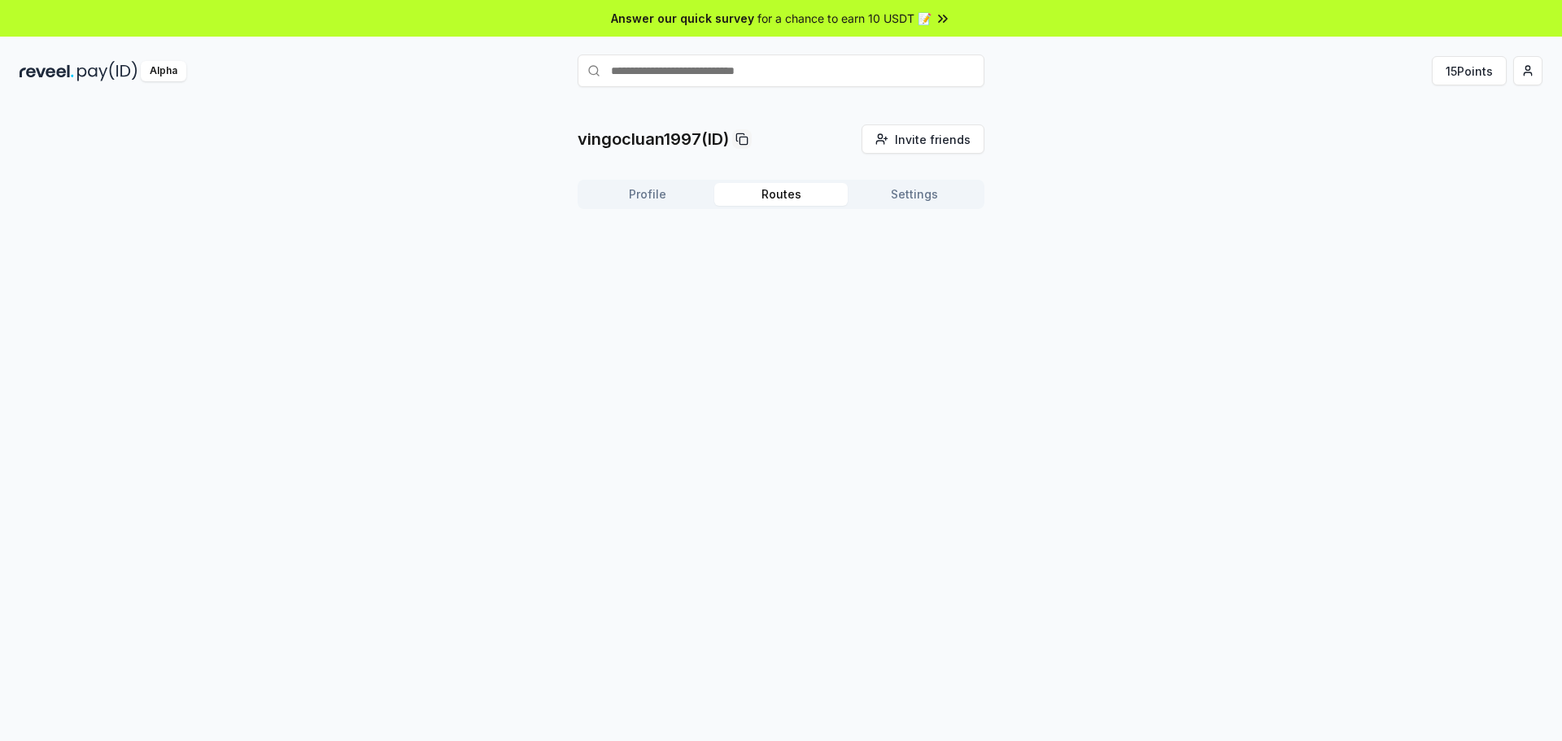
click at [783, 199] on button "Routes" at bounding box center [781, 194] width 133 height 23
click at [955, 134] on span "Invite friends" at bounding box center [933, 139] width 76 height 17
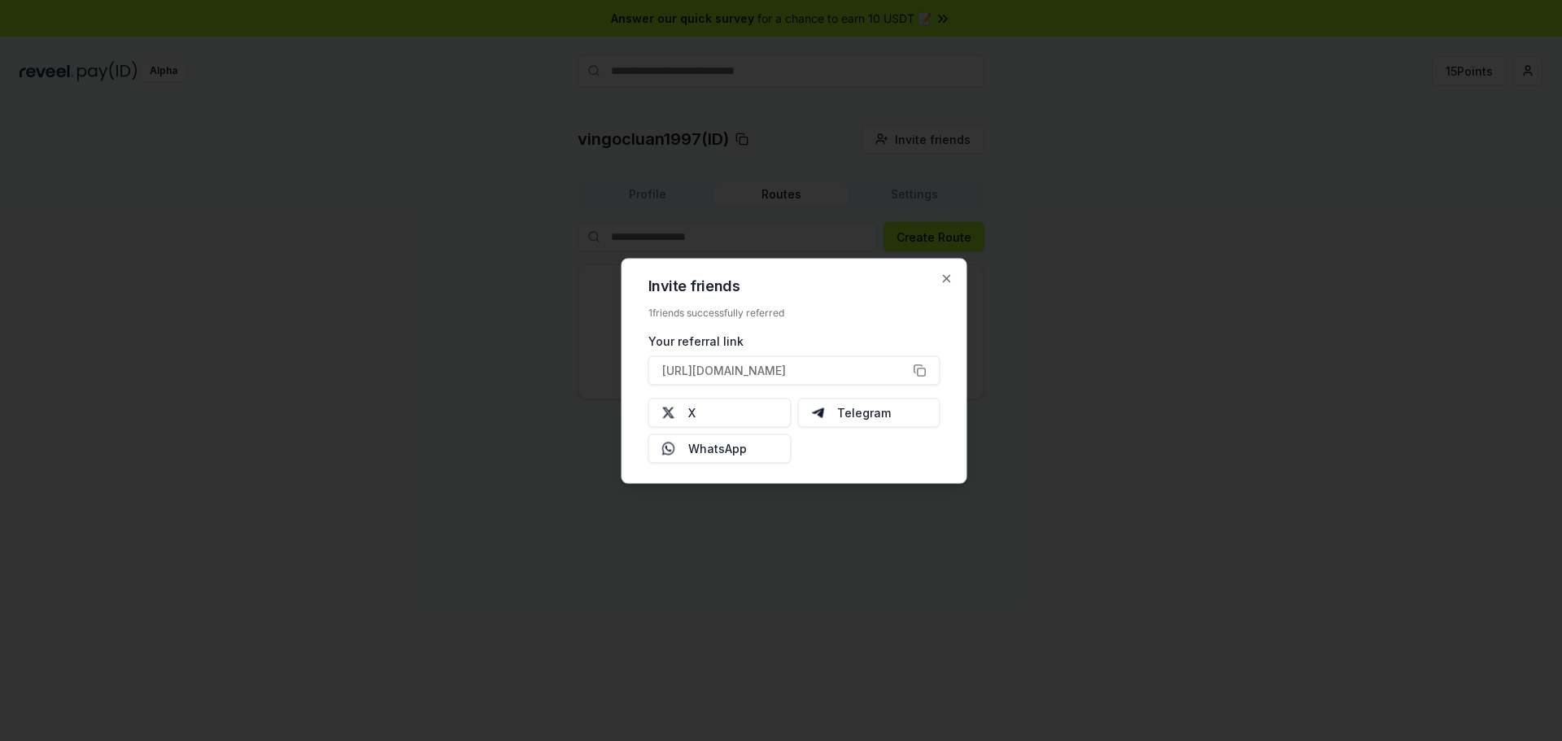
drag, startPoint x: 1027, startPoint y: 271, endPoint x: 1038, endPoint y: 263, distance: 13.3
click at [1037, 264] on div at bounding box center [781, 370] width 1562 height 741
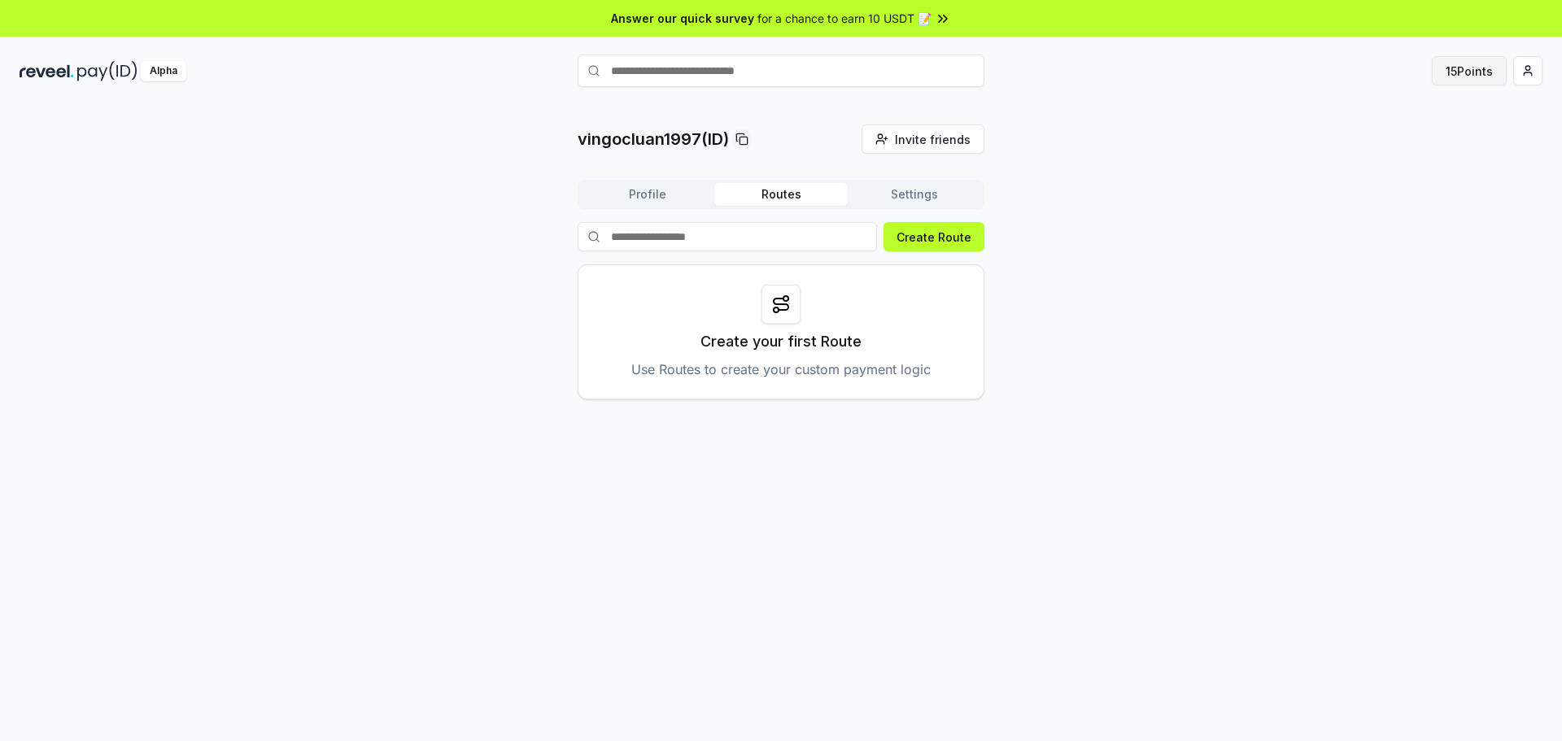
click at [1476, 76] on button "15 Points" at bounding box center [1469, 70] width 75 height 29
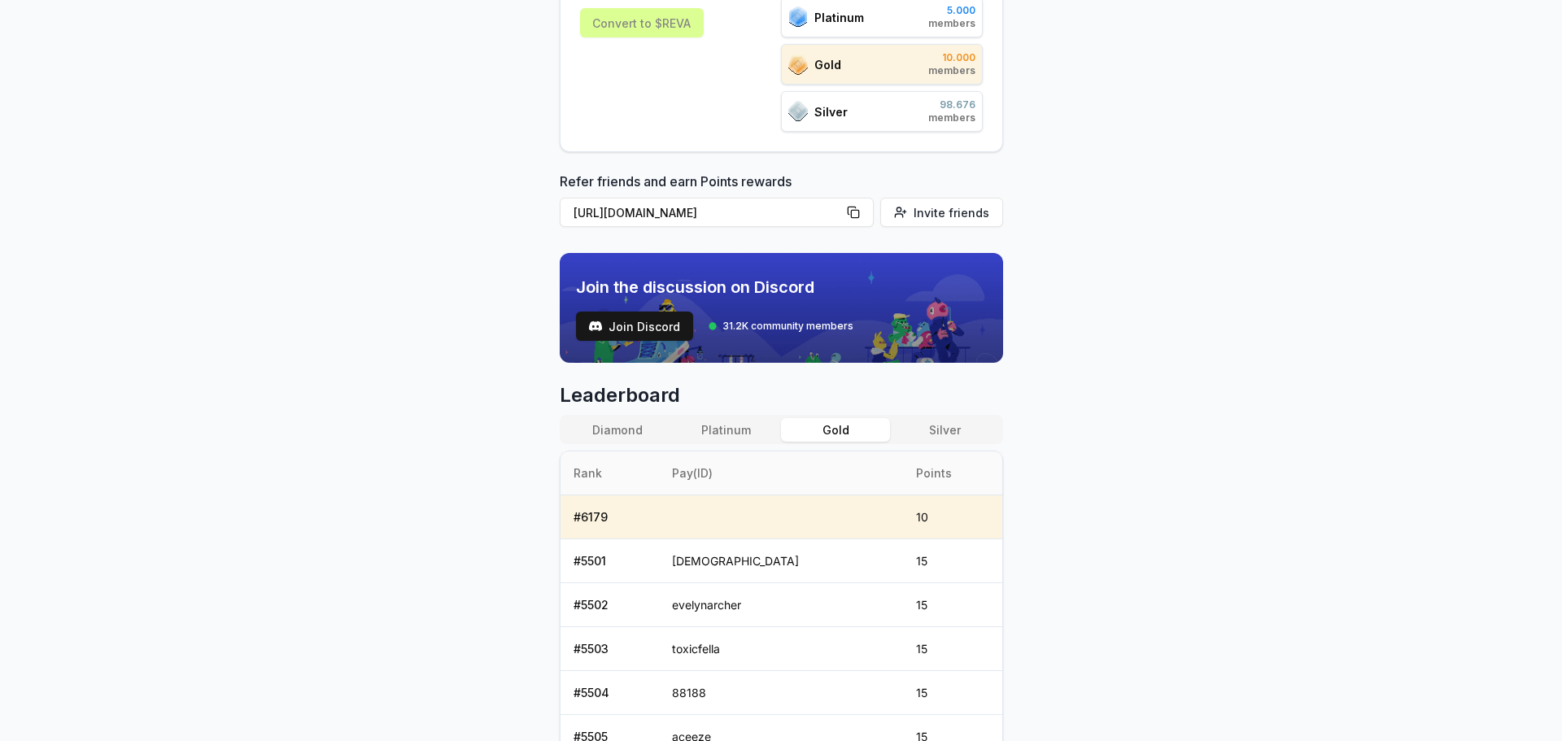
scroll to position [407, 0]
